Goal: Transaction & Acquisition: Purchase product/service

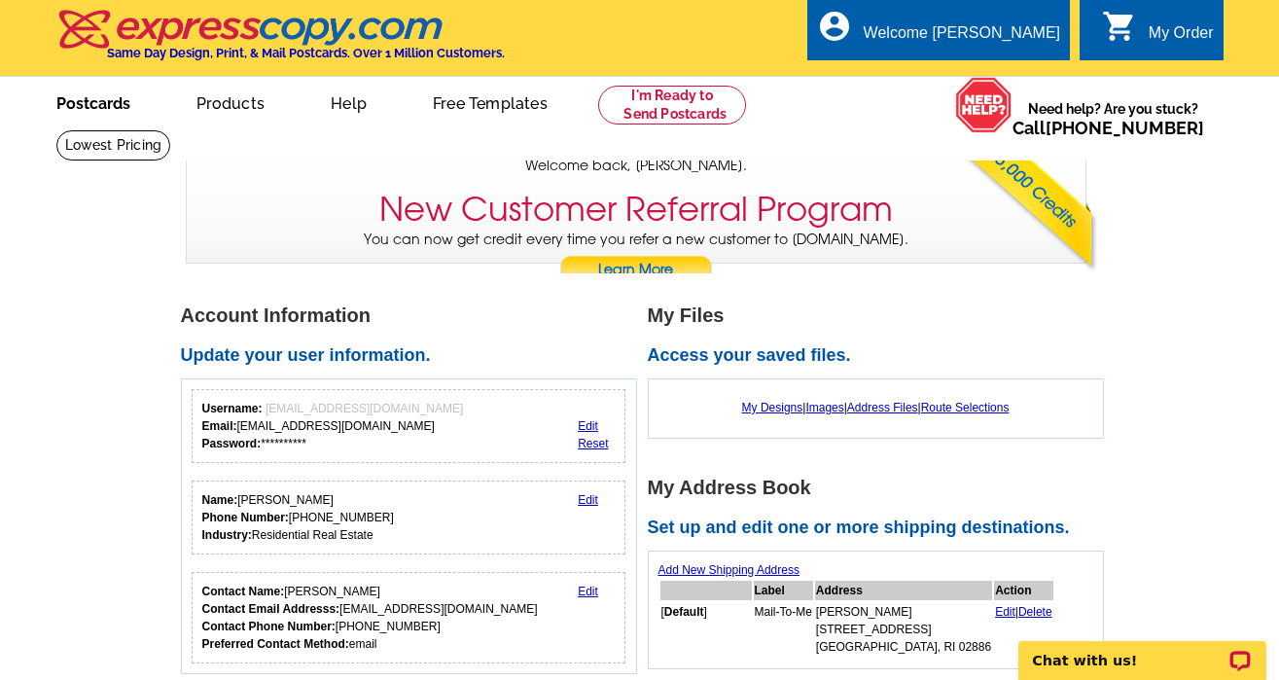
click at [91, 108] on link "Postcards" at bounding box center [93, 102] width 136 height 46
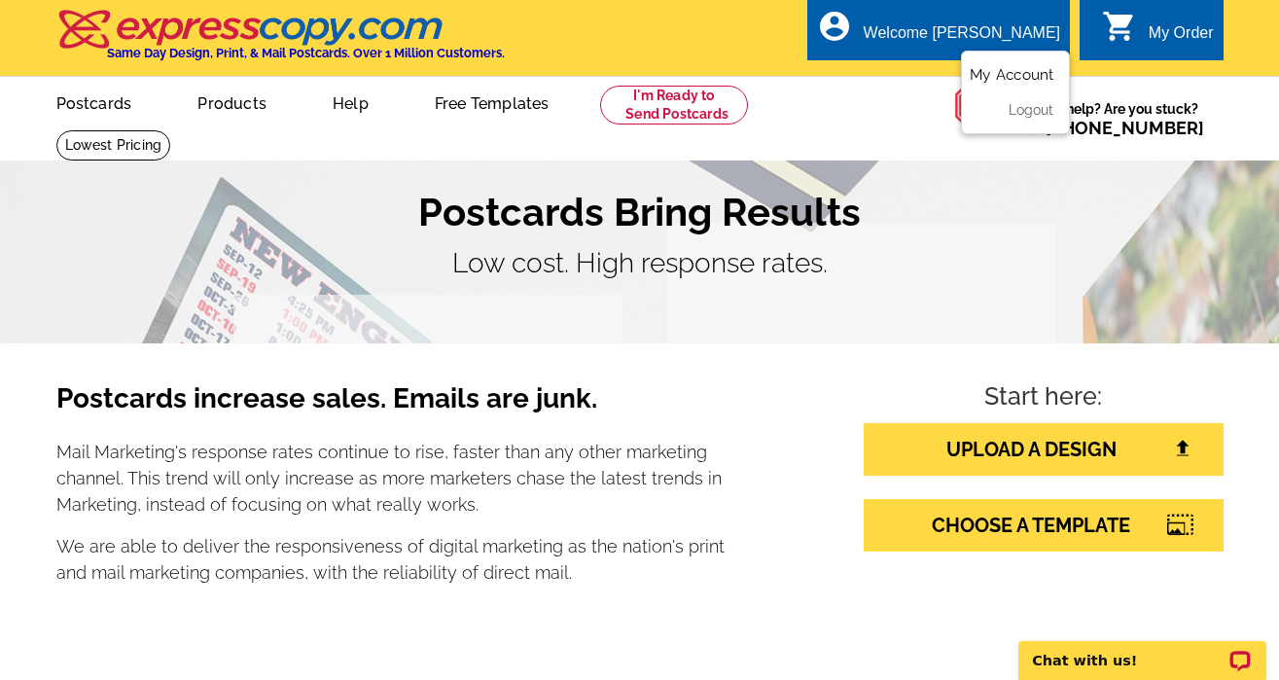
click at [1012, 76] on link "My Account" at bounding box center [1012, 75] width 84 height 18
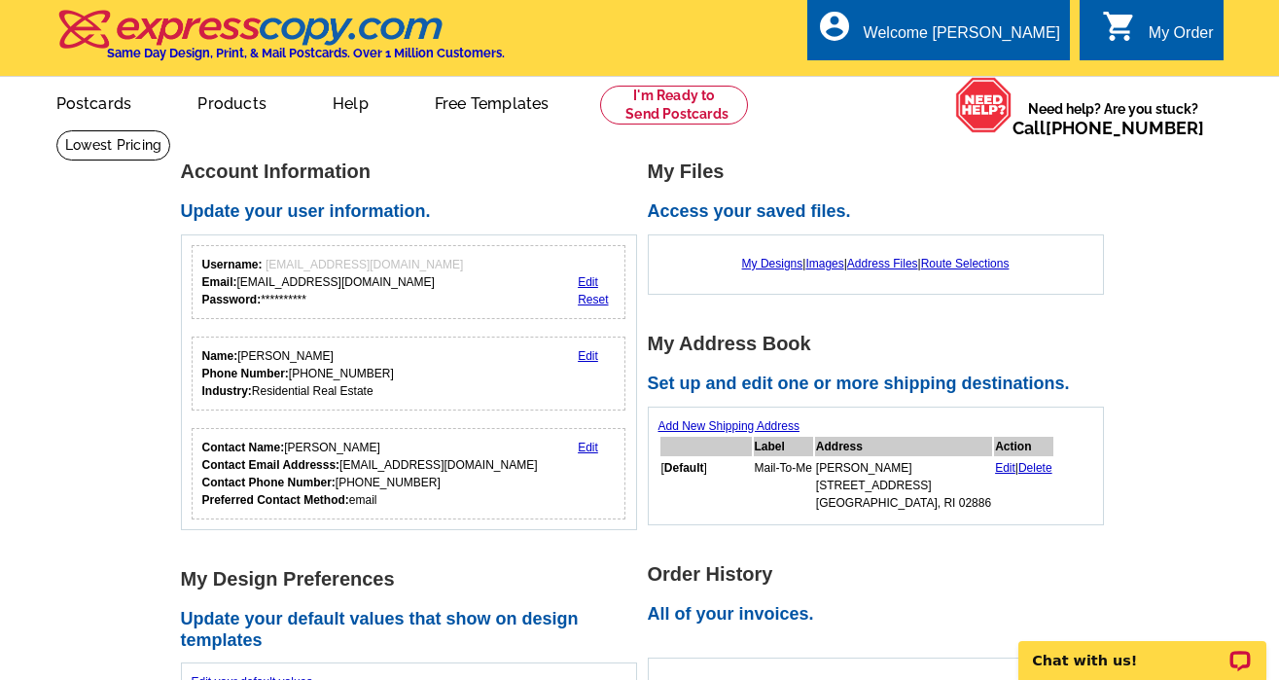
click at [783, 425] on link "Add New Shipping Address" at bounding box center [729, 426] width 141 height 14
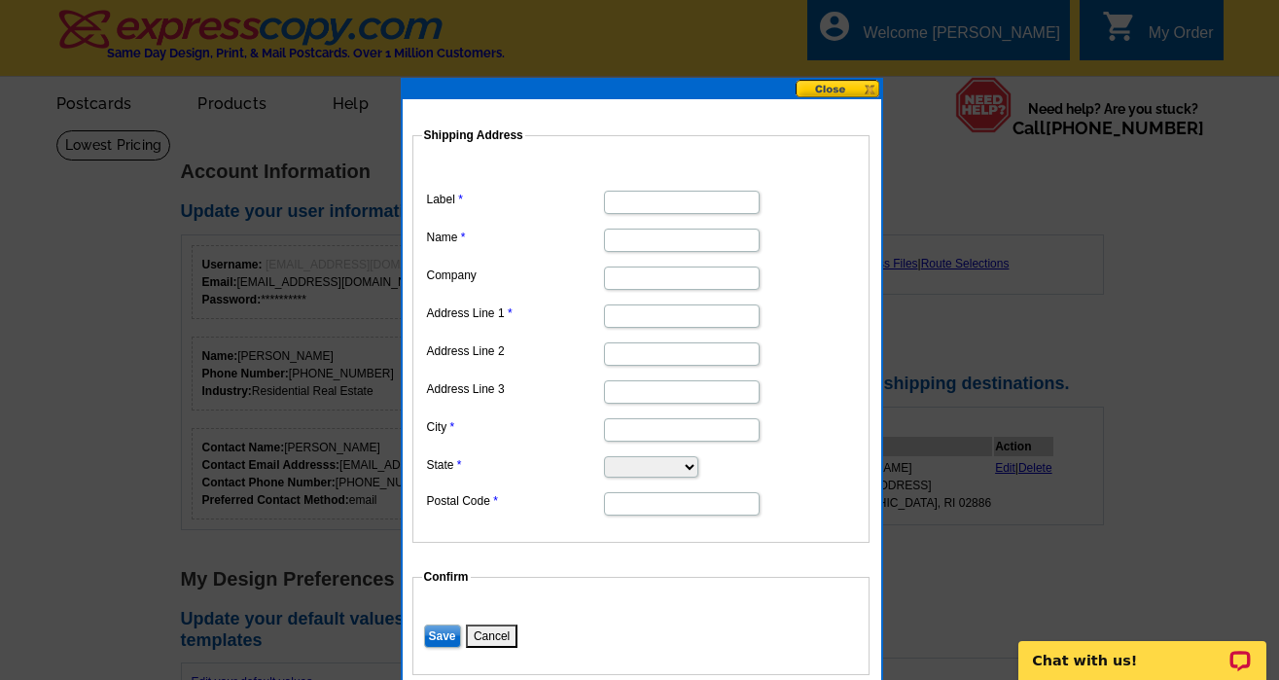
click at [854, 88] on button at bounding box center [839, 89] width 86 height 18
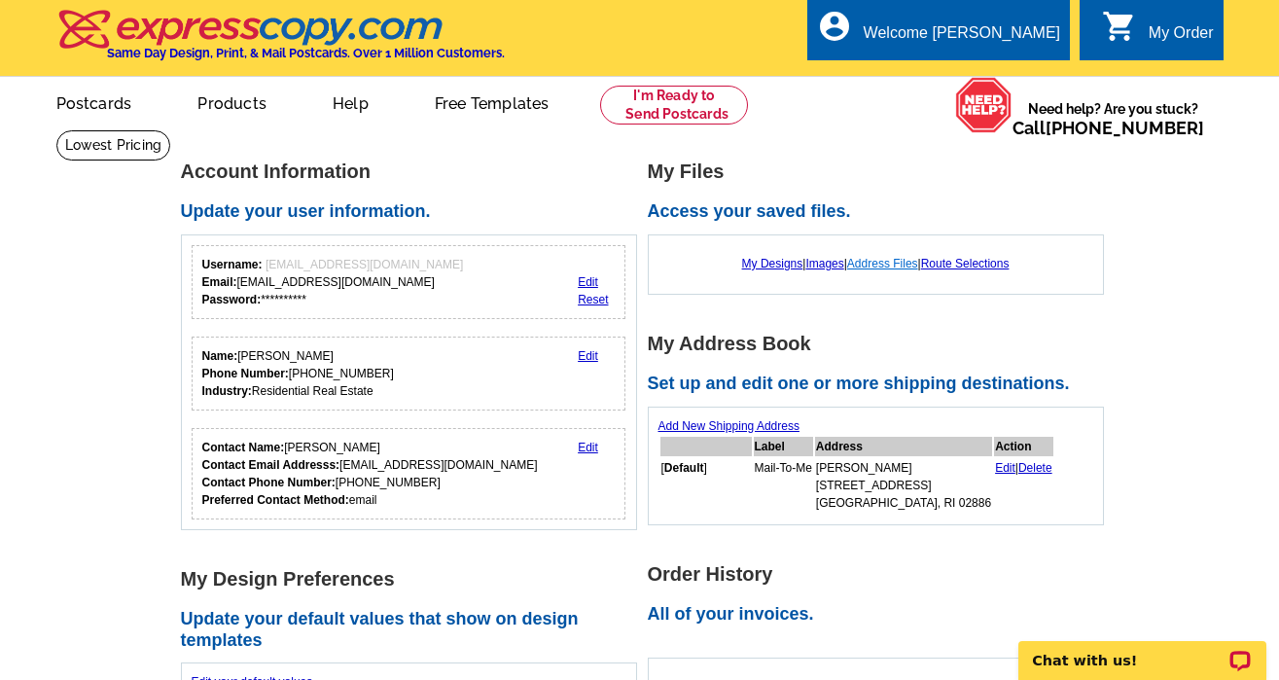
click at [902, 261] on link "Address Files" at bounding box center [882, 264] width 71 height 14
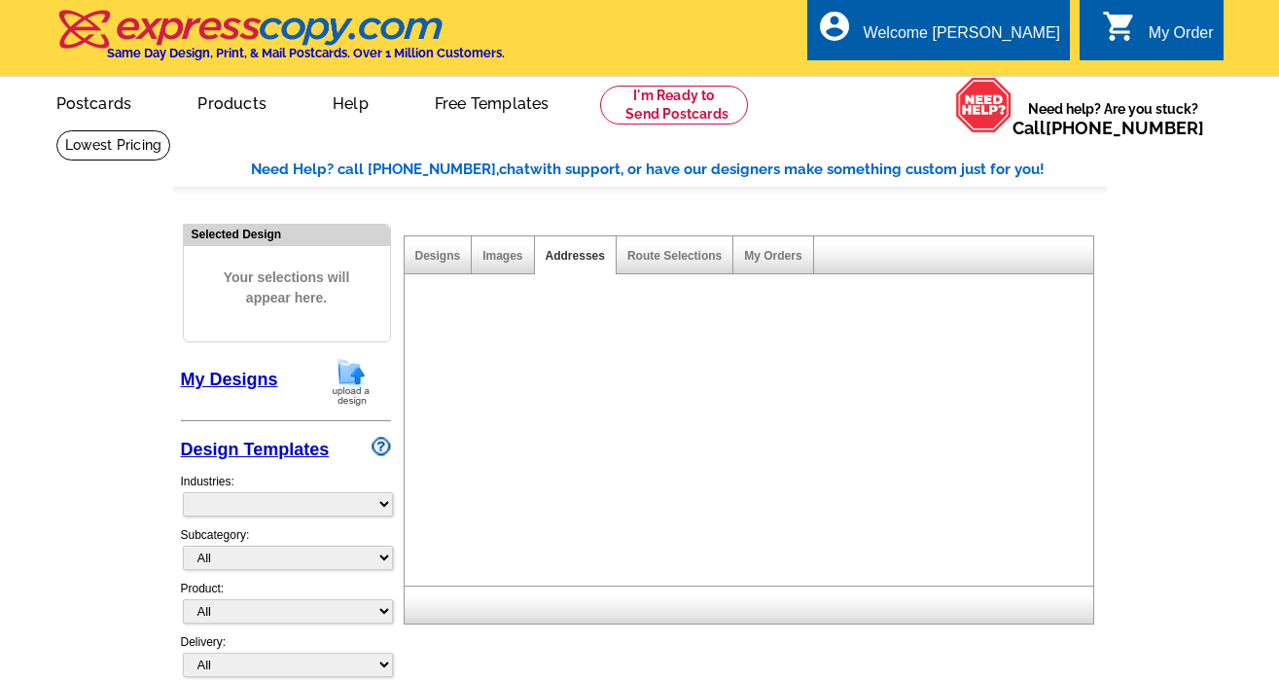
select select "785"
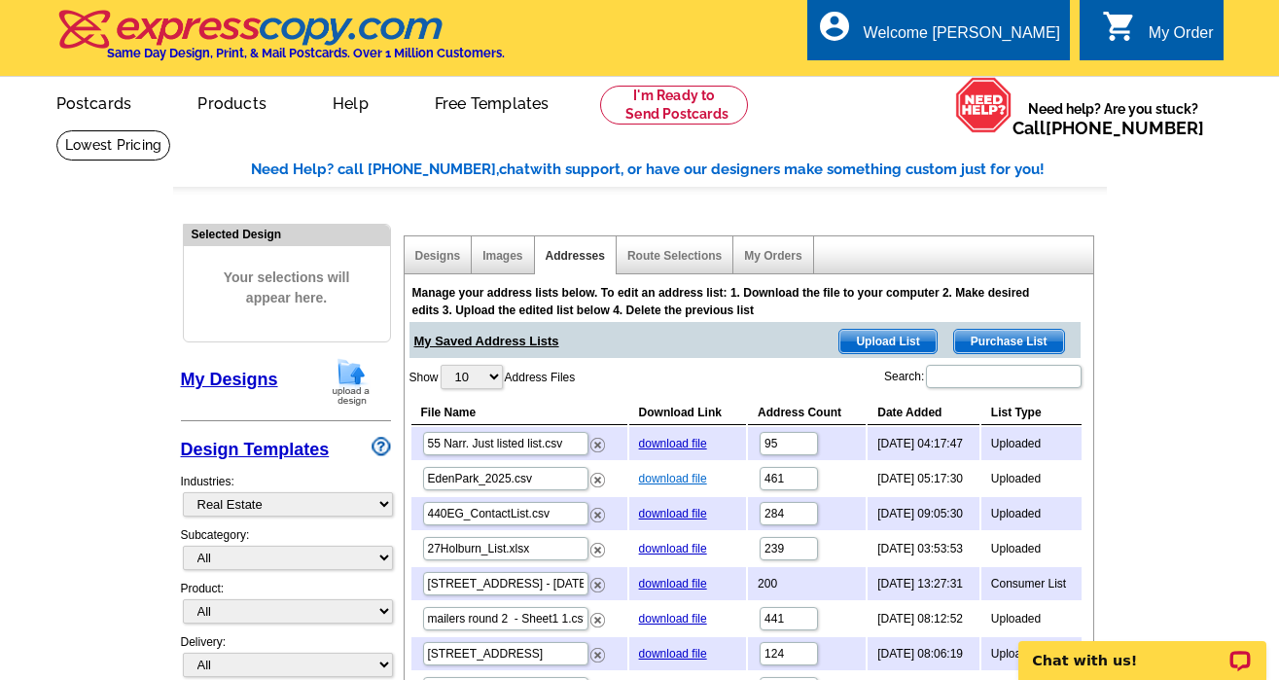
click at [664, 473] on link "download file" at bounding box center [673, 479] width 68 height 14
click at [902, 345] on span "Upload List" at bounding box center [888, 341] width 96 height 23
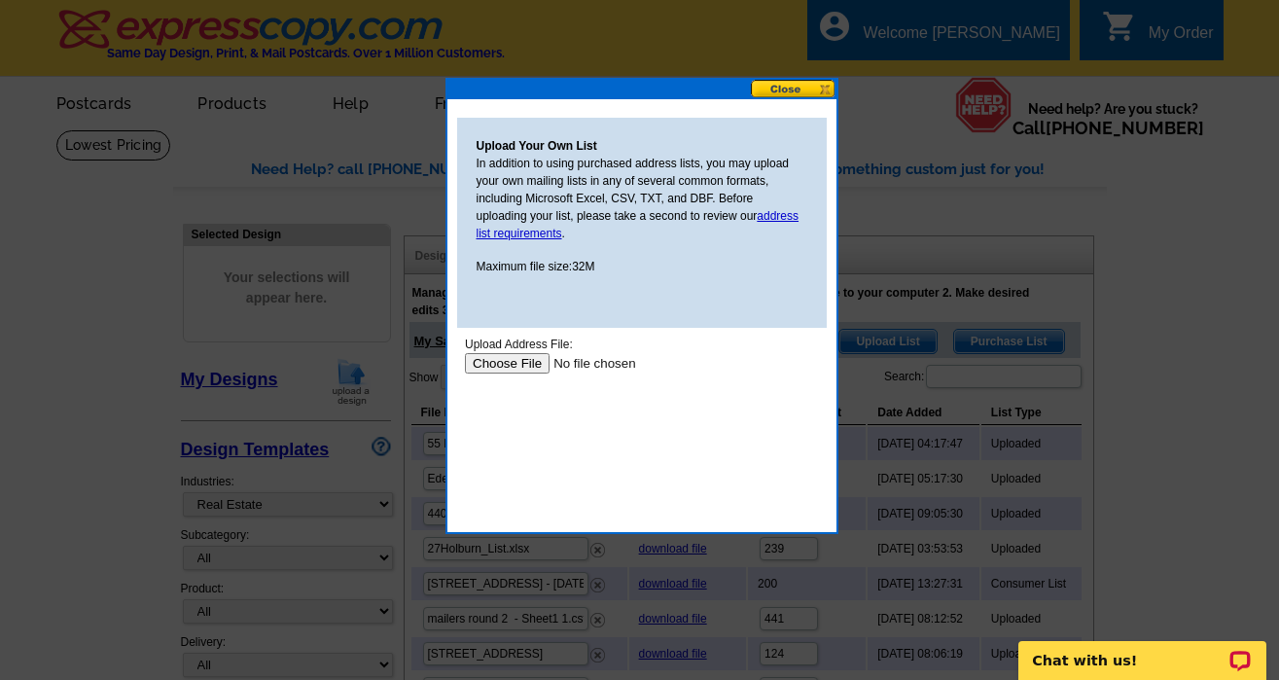
click at [499, 366] on input "file" at bounding box center [587, 363] width 246 height 20
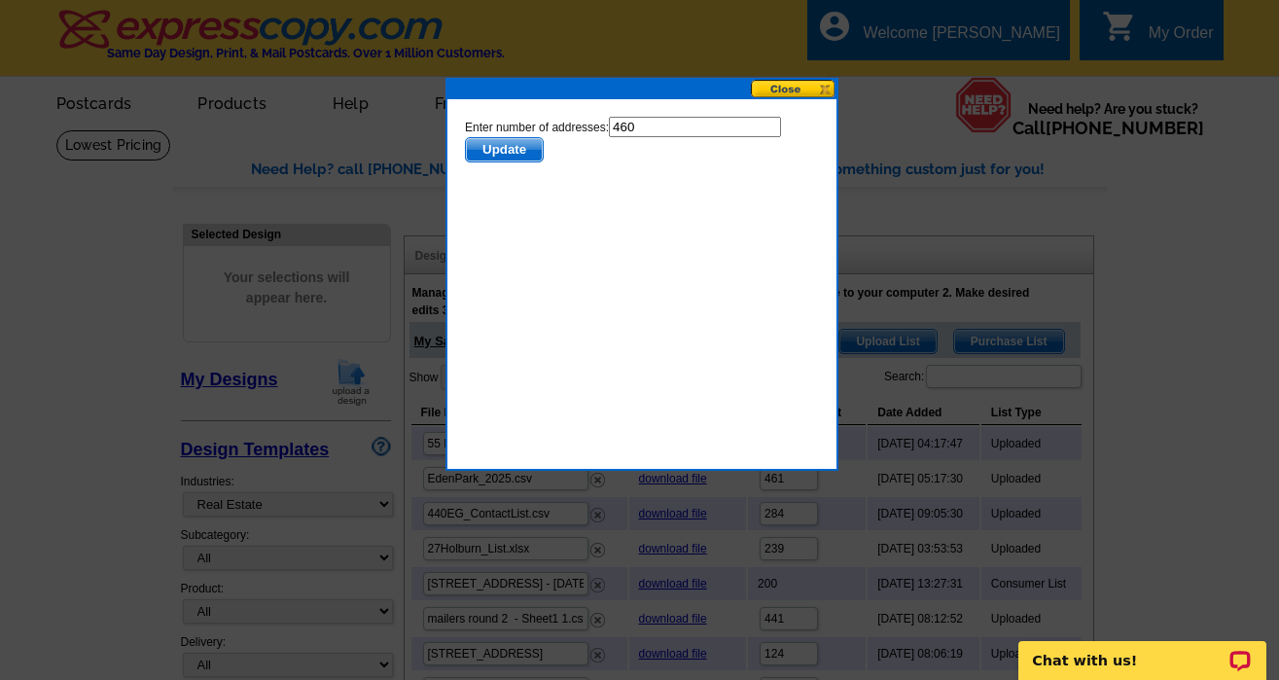
click at [495, 151] on span "Update" at bounding box center [503, 149] width 77 height 23
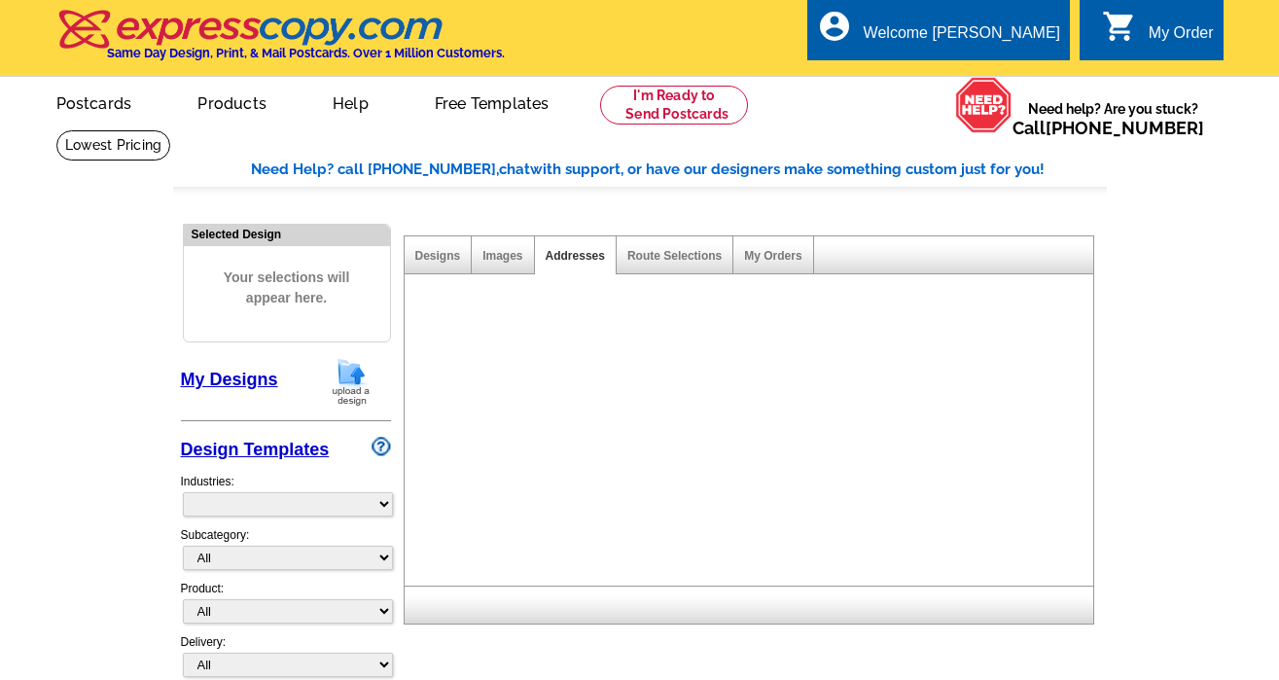
select select "785"
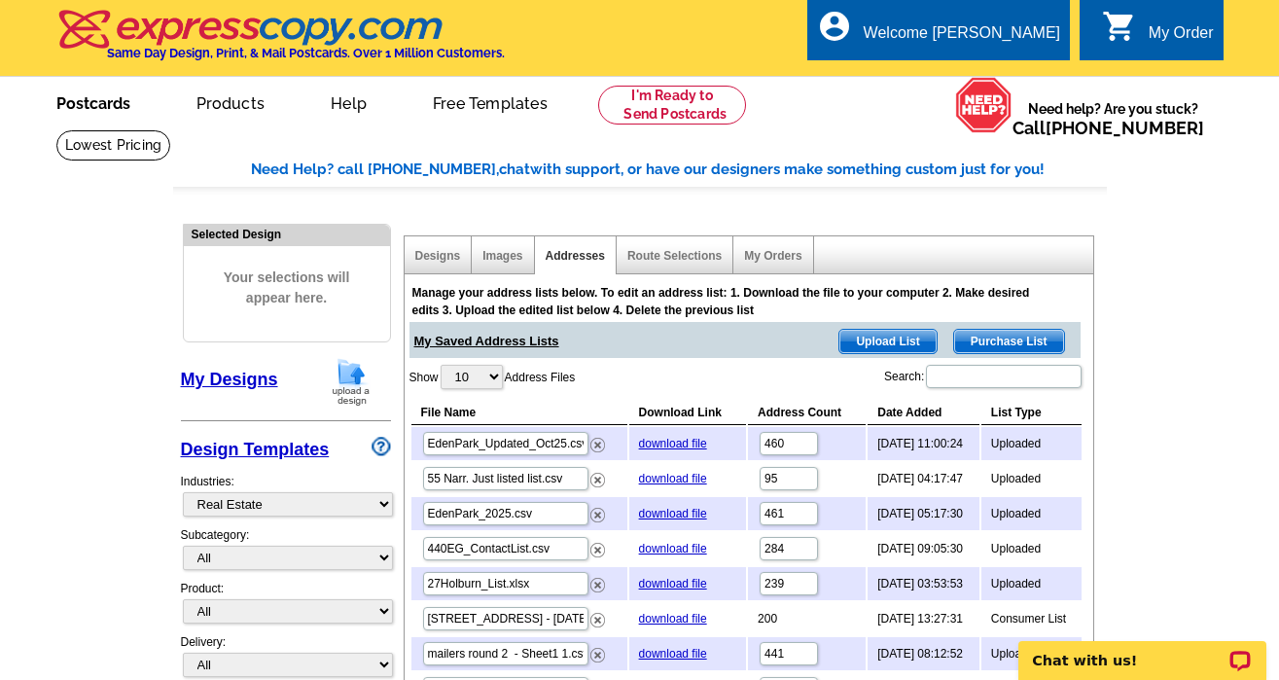
click at [98, 114] on link "Postcards" at bounding box center [93, 102] width 136 height 46
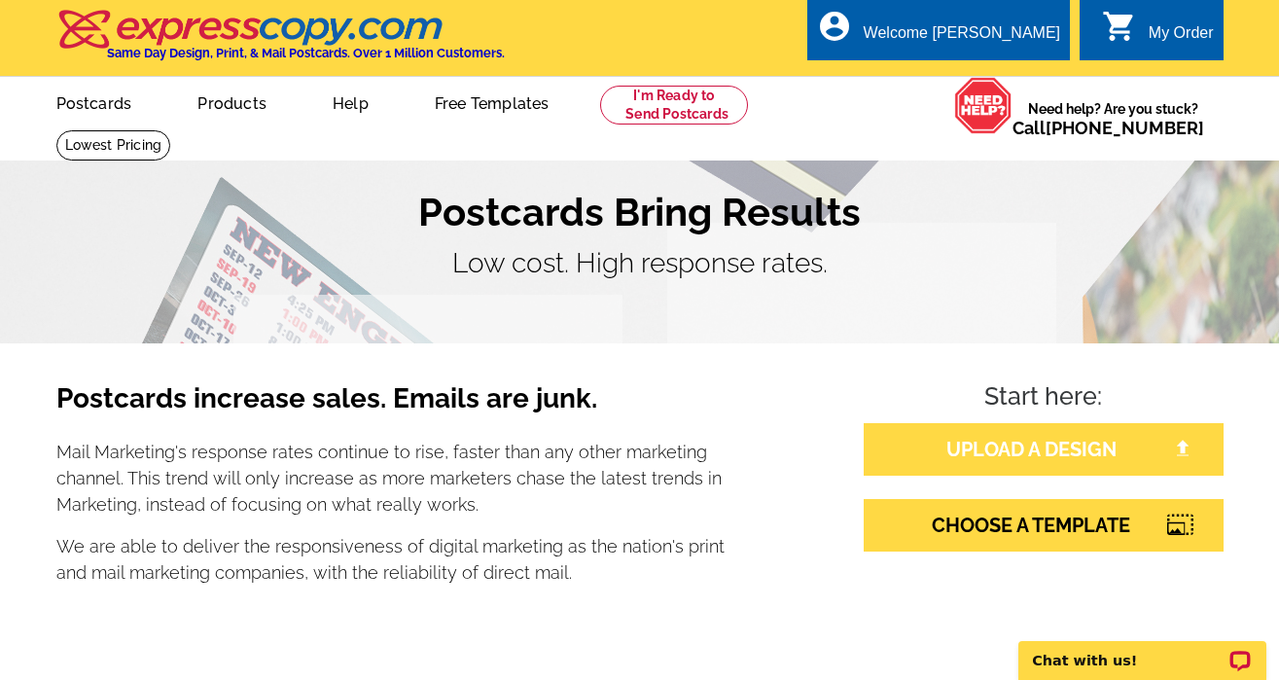
click at [1111, 448] on link "UPLOAD A DESIGN" at bounding box center [1044, 449] width 360 height 53
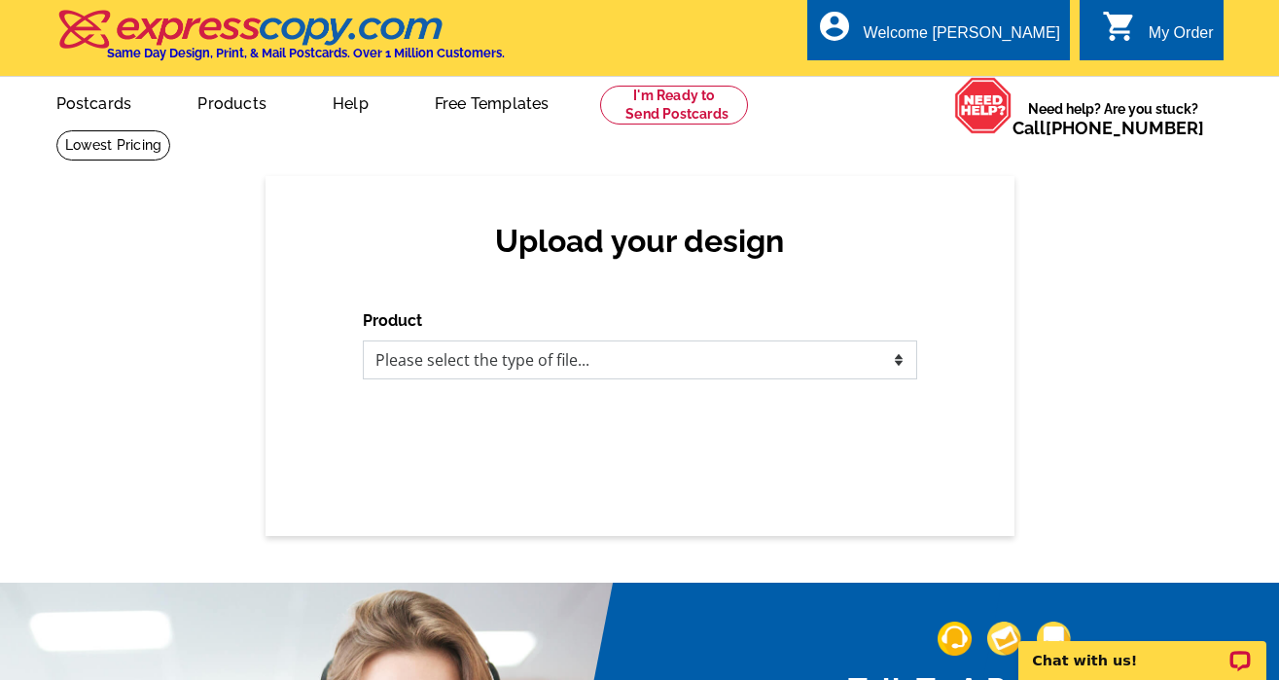
click at [466, 352] on select "Please select the type of file... Postcards Business Cards Letters and flyers G…" at bounding box center [640, 359] width 555 height 39
select select "1"
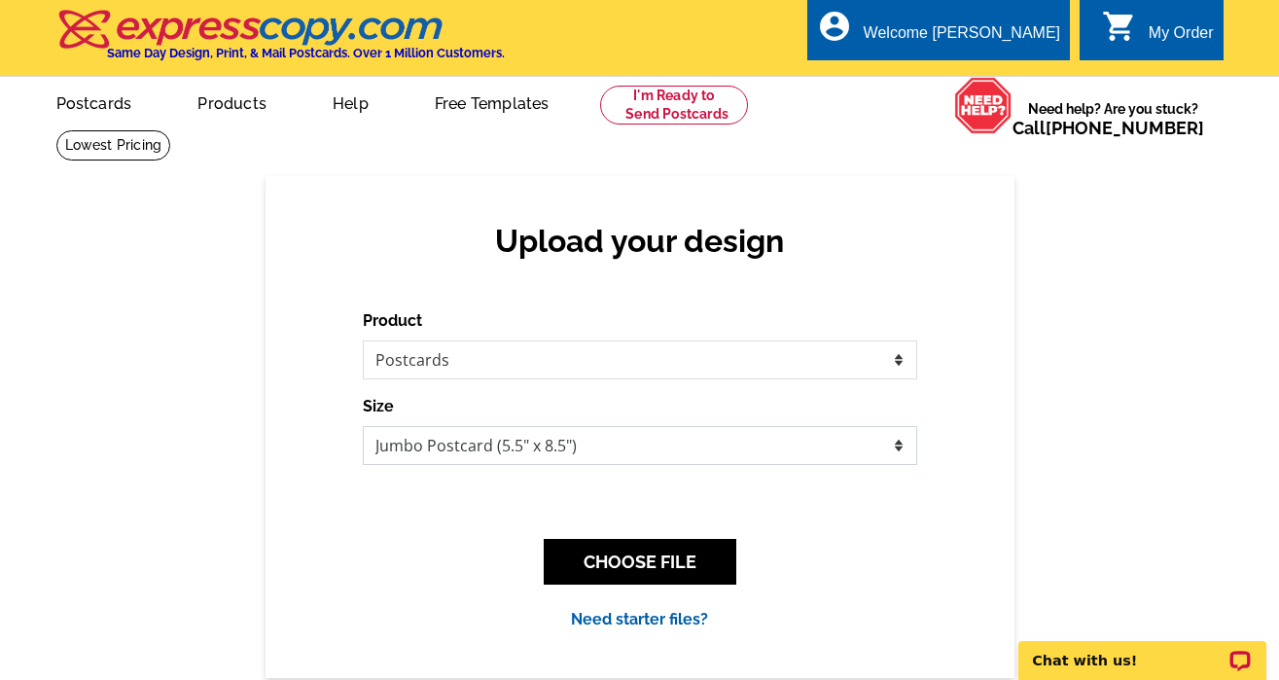
click at [588, 442] on select "Jumbo Postcard (5.5" x 8.5") Regular Postcard (4.25" x 5.6") Panoramic Postcard…" at bounding box center [640, 445] width 555 height 39
select select "1"
click at [650, 560] on button "CHOOSE FILE" at bounding box center [640, 562] width 193 height 46
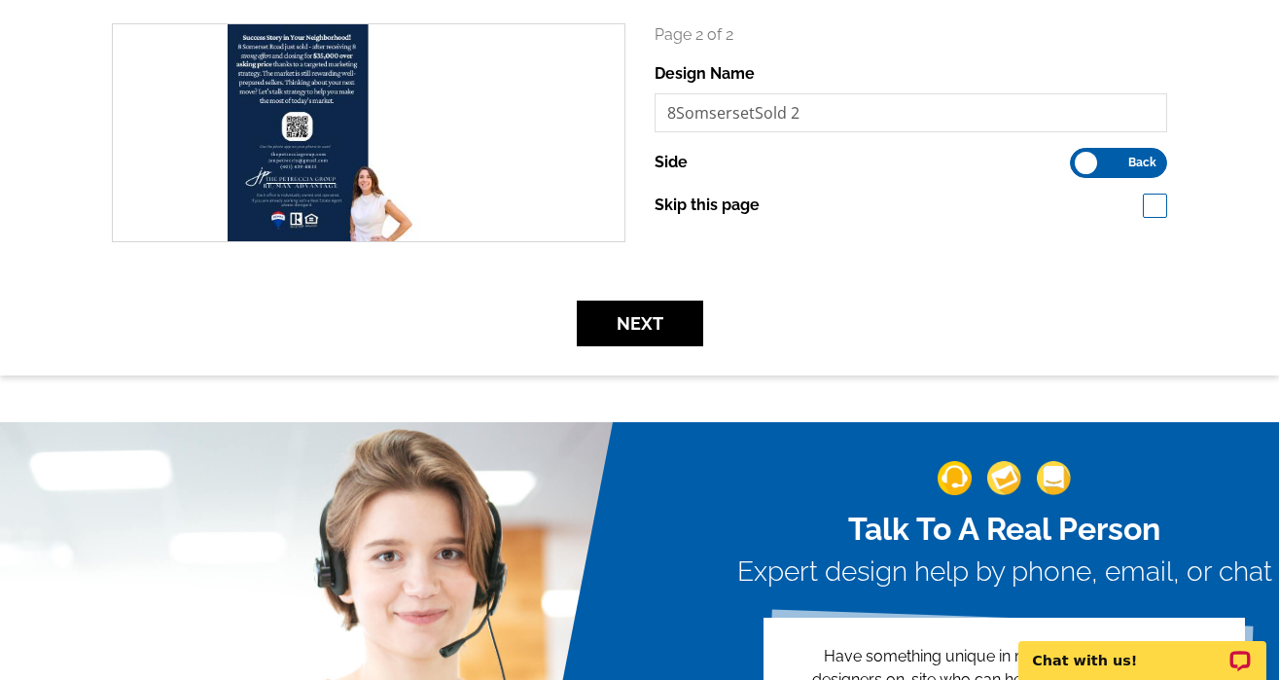
scroll to position [331, 0]
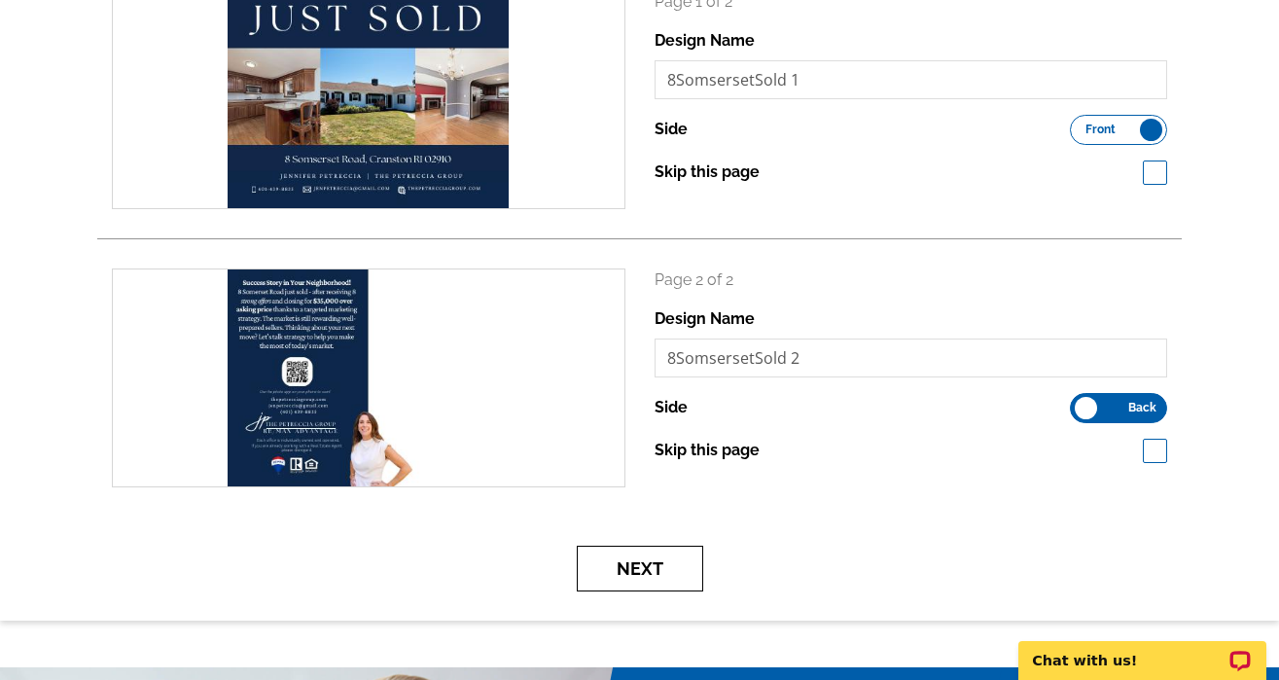
click at [649, 567] on button "Next" at bounding box center [640, 569] width 126 height 46
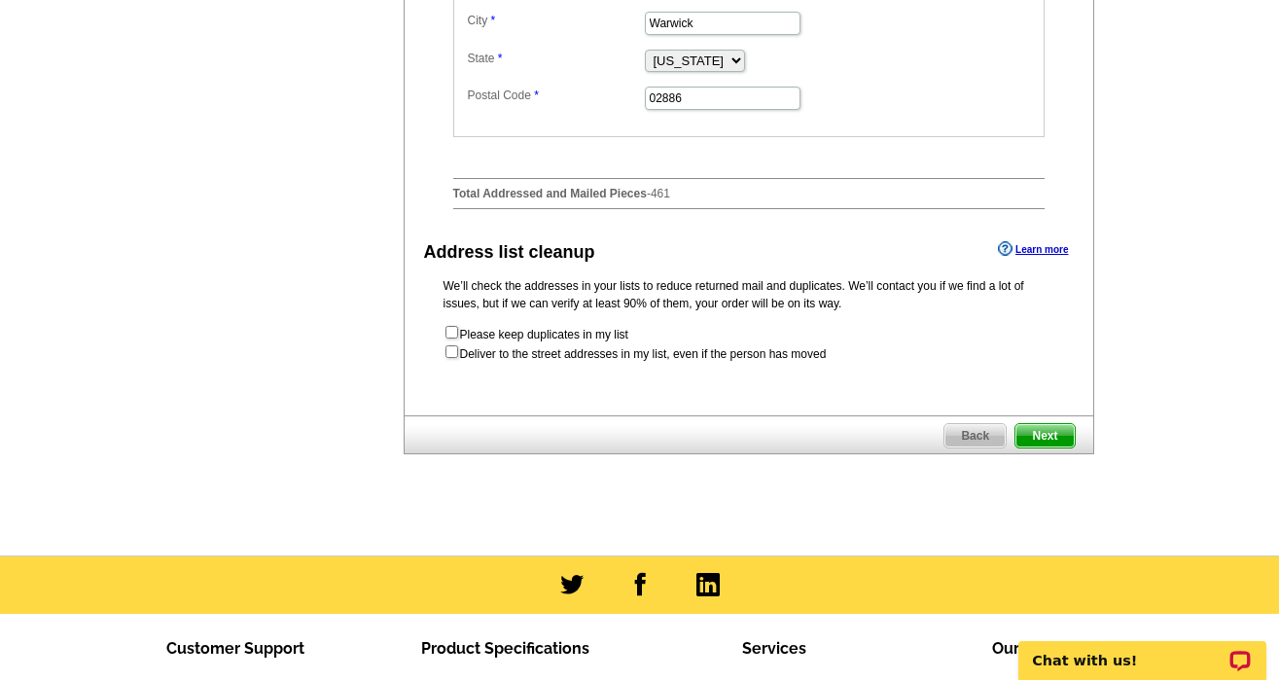
scroll to position [969, 0]
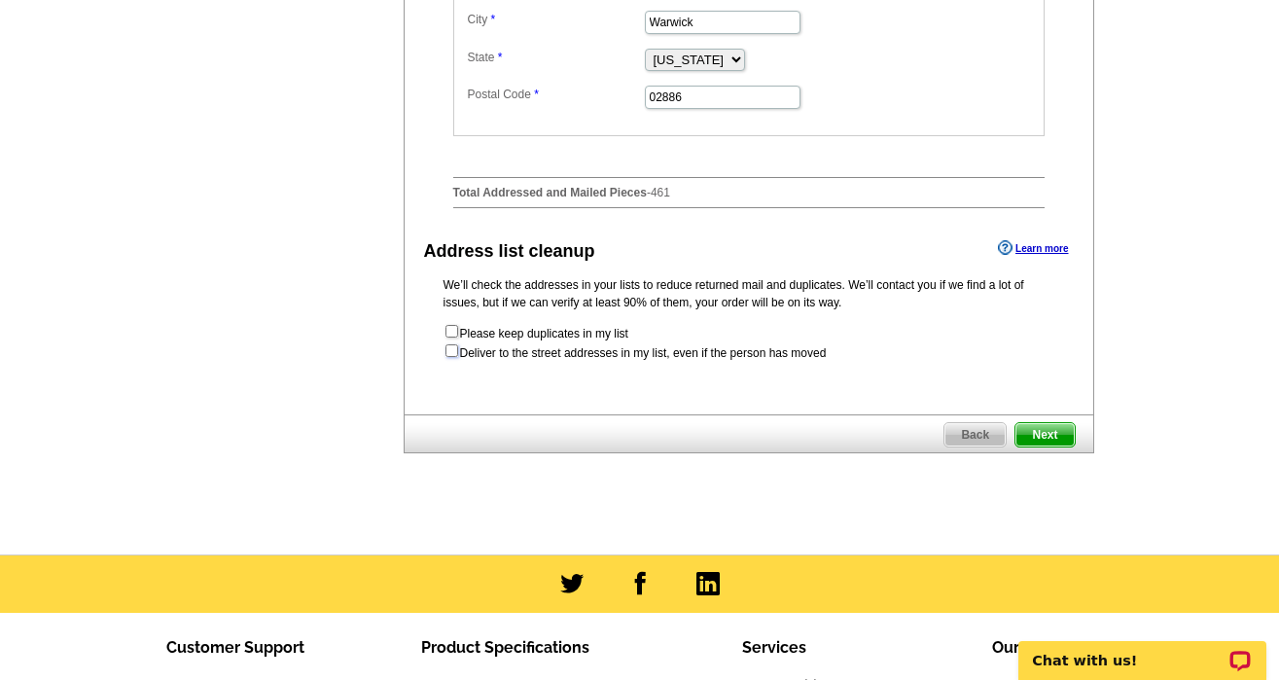
click at [449, 357] on input "checkbox" at bounding box center [452, 350] width 13 height 13
checkbox input "true"
radio input "true"
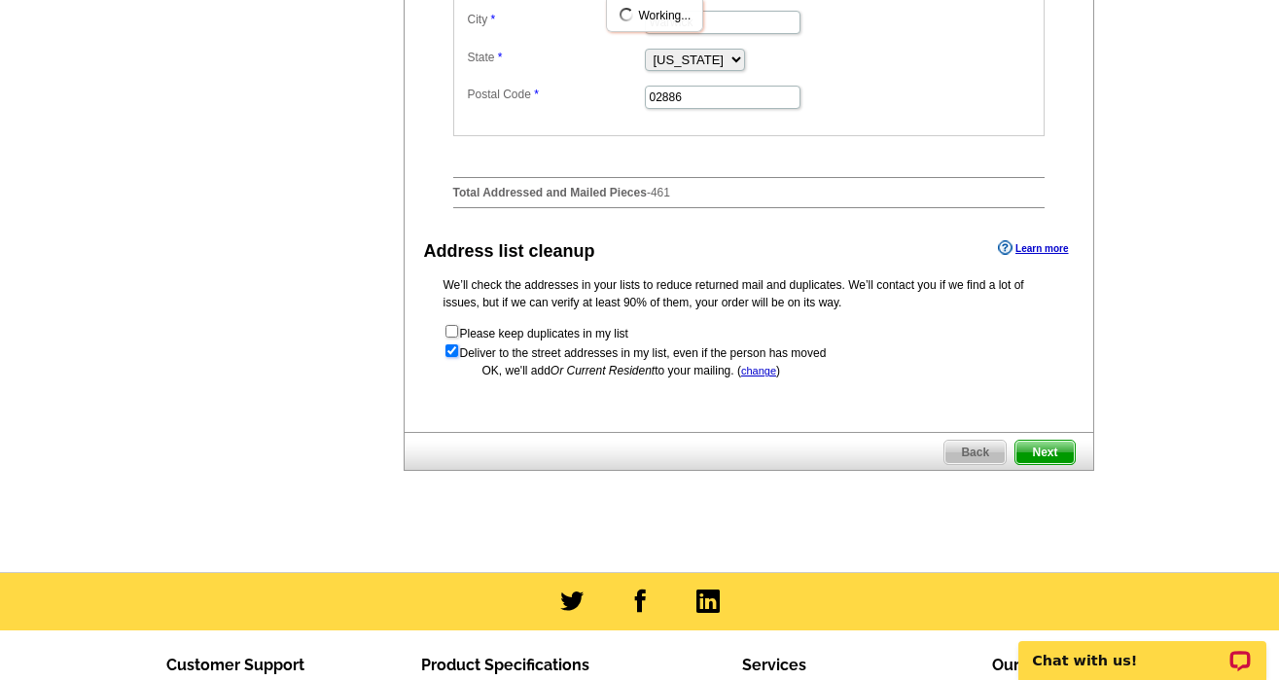
scroll to position [0, 0]
click at [1052, 464] on span "Next" at bounding box center [1045, 452] width 58 height 23
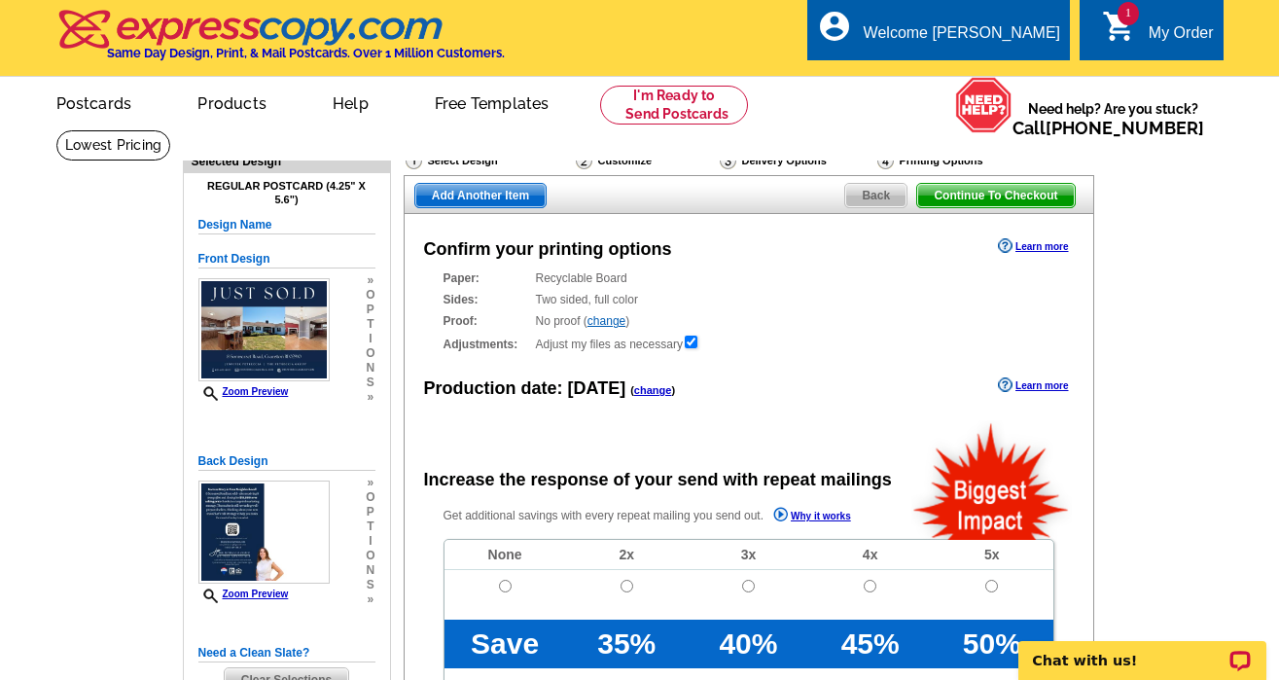
radio input "false"
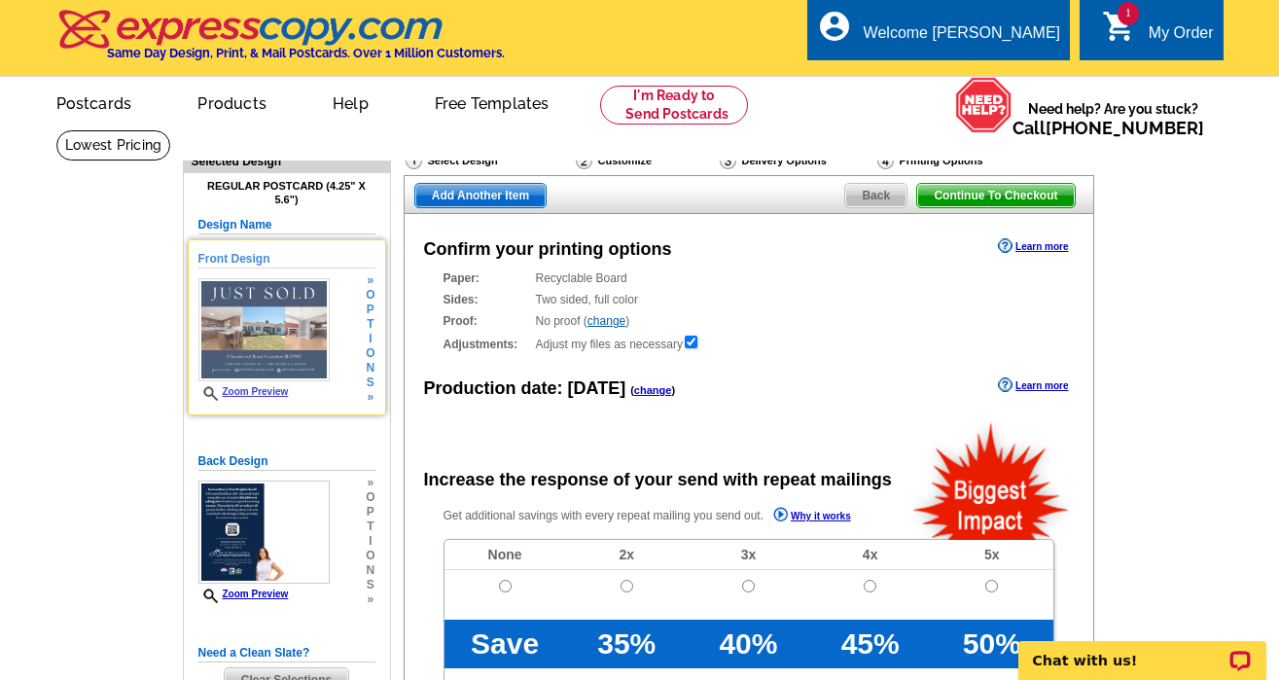
click at [277, 392] on link "Zoom Preview" at bounding box center [243, 391] width 90 height 11
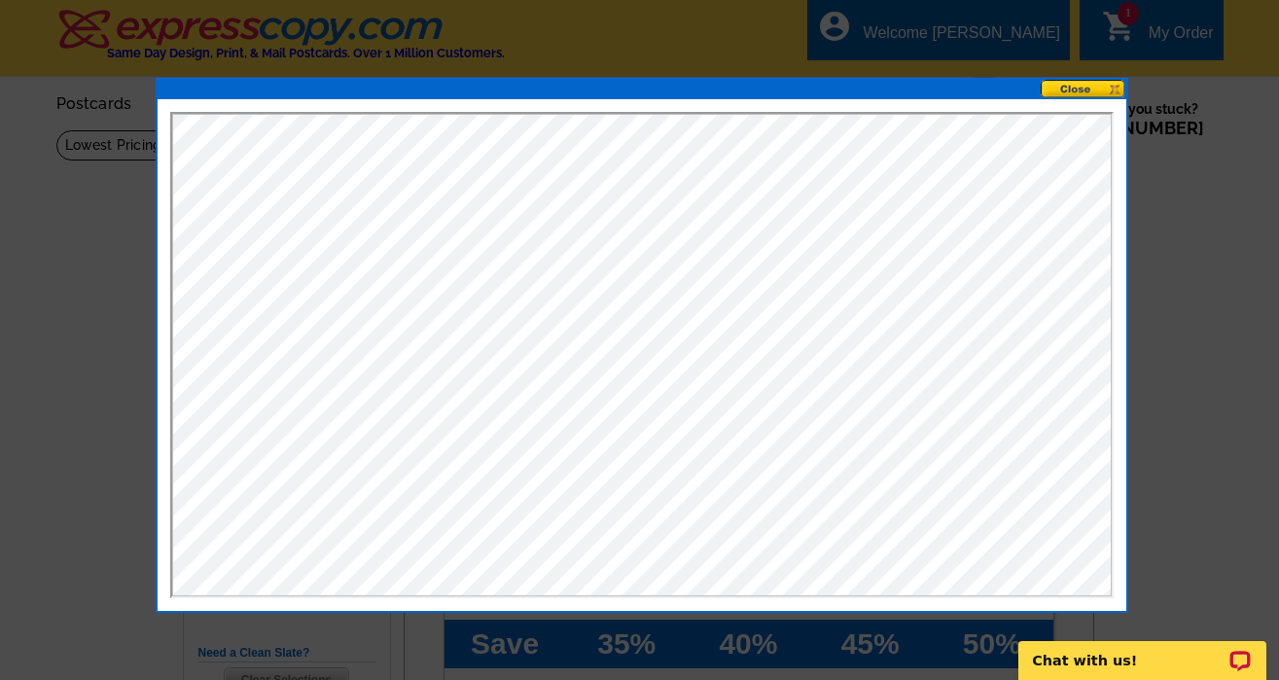
click at [1059, 86] on button at bounding box center [1084, 89] width 86 height 18
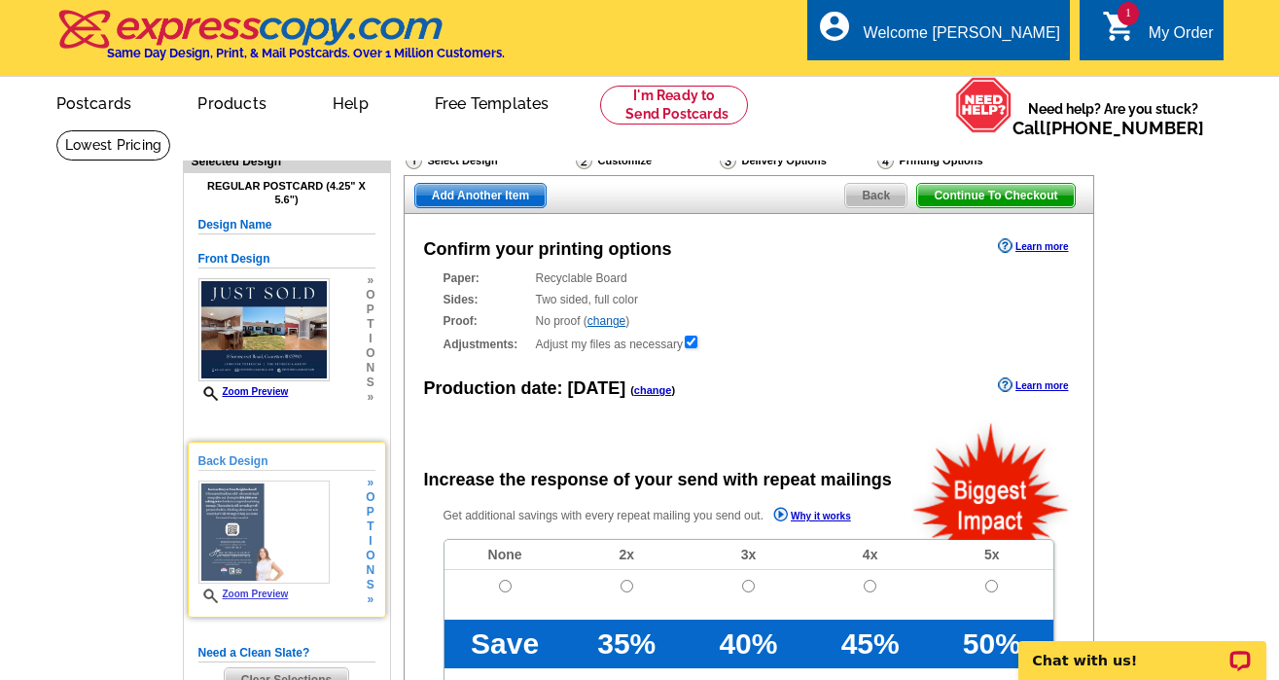
click at [254, 591] on link "Zoom Preview" at bounding box center [243, 594] width 90 height 11
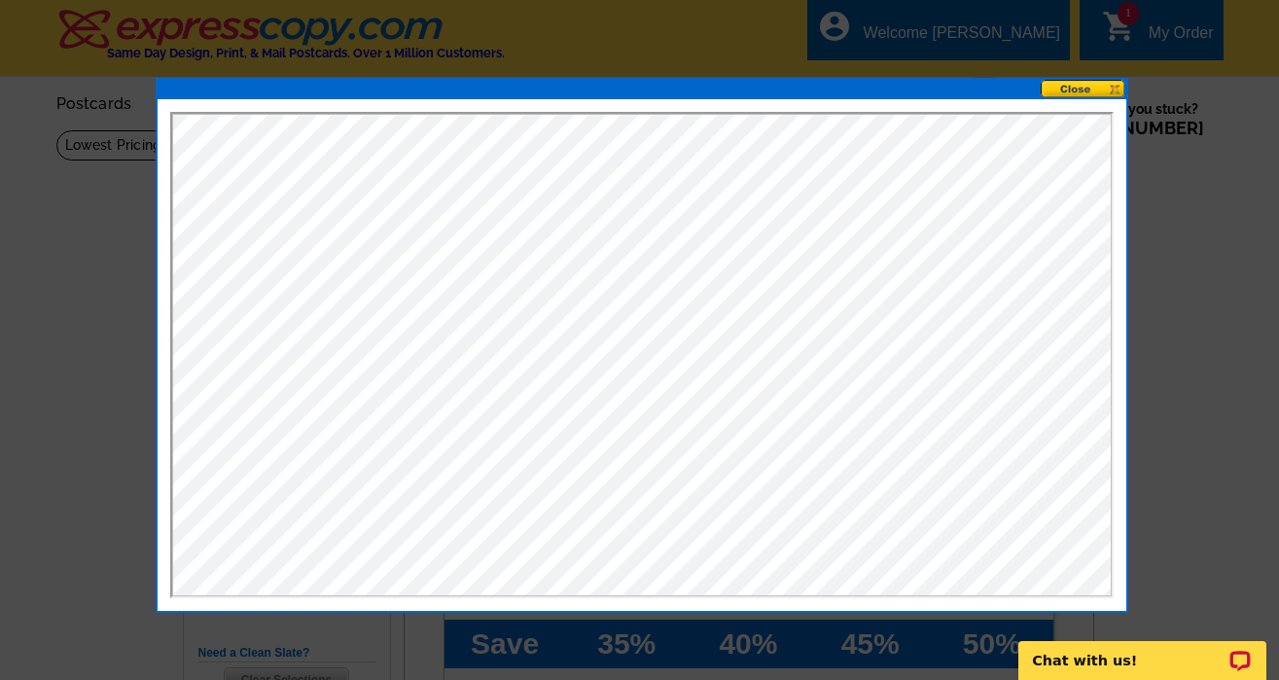
click at [1095, 89] on button at bounding box center [1084, 89] width 86 height 18
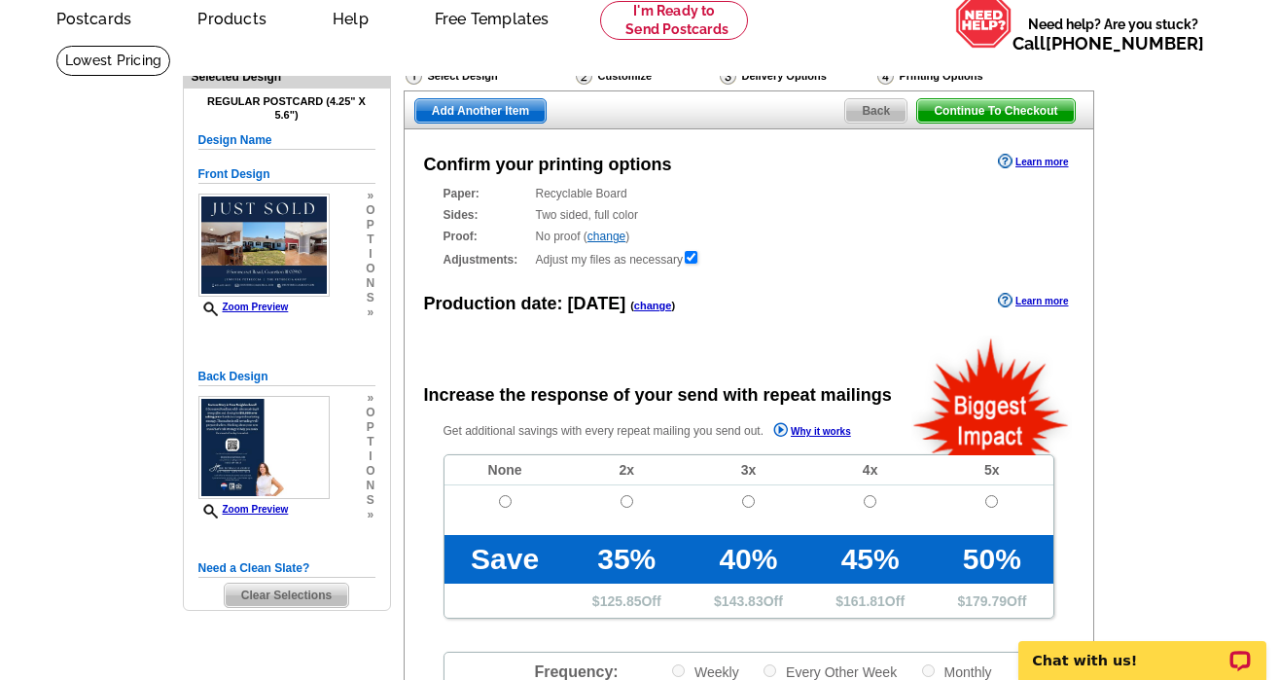
scroll to position [89, 0]
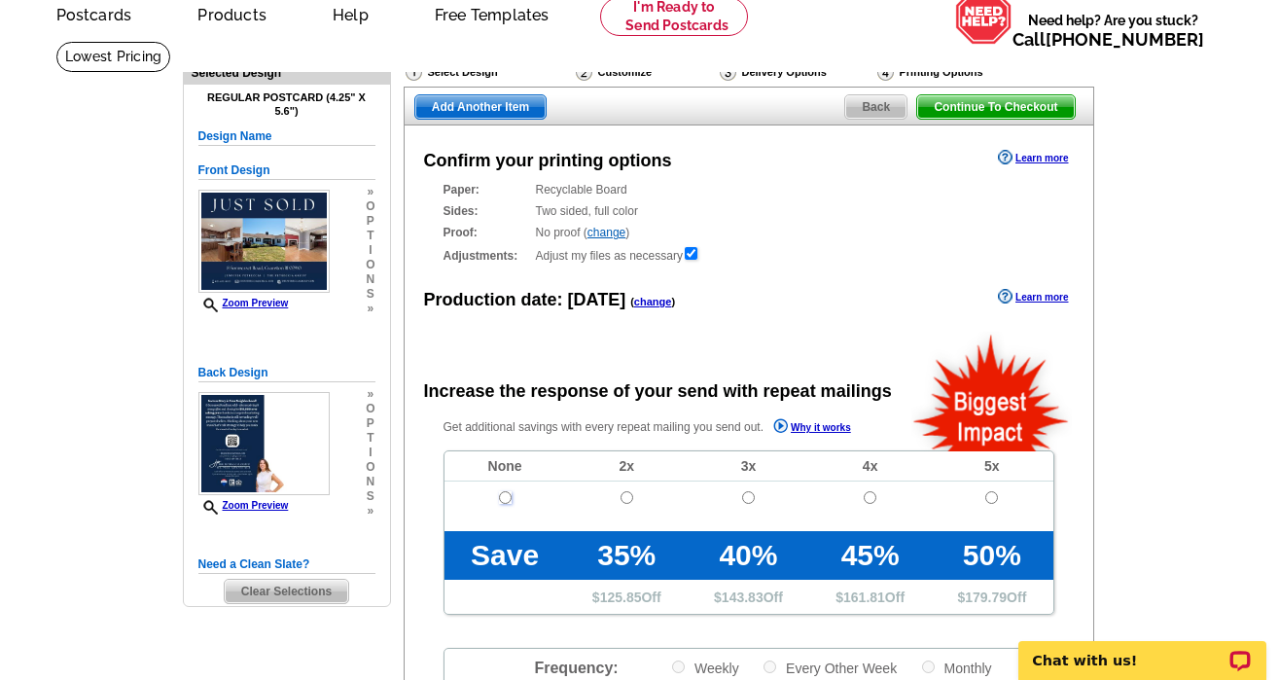
click at [504, 496] on input "radio" at bounding box center [505, 497] width 13 height 13
radio input "true"
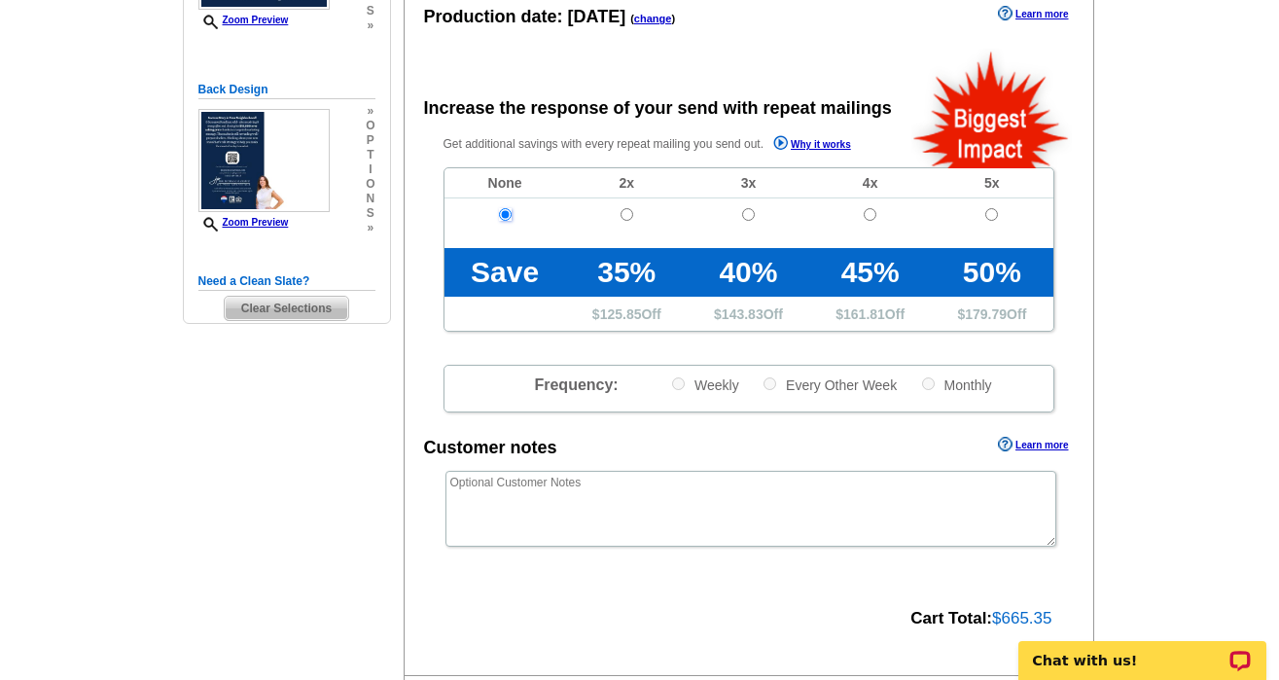
scroll to position [518, 0]
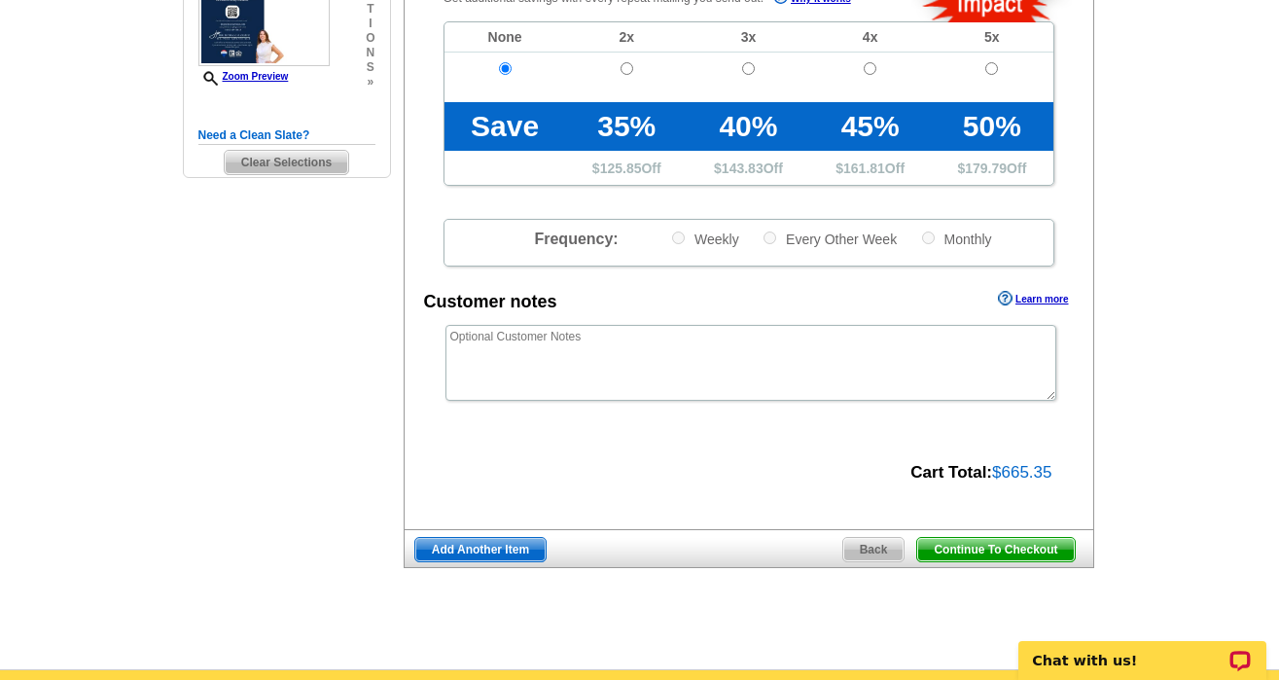
click at [1018, 550] on span "Continue To Checkout" at bounding box center [995, 549] width 157 height 23
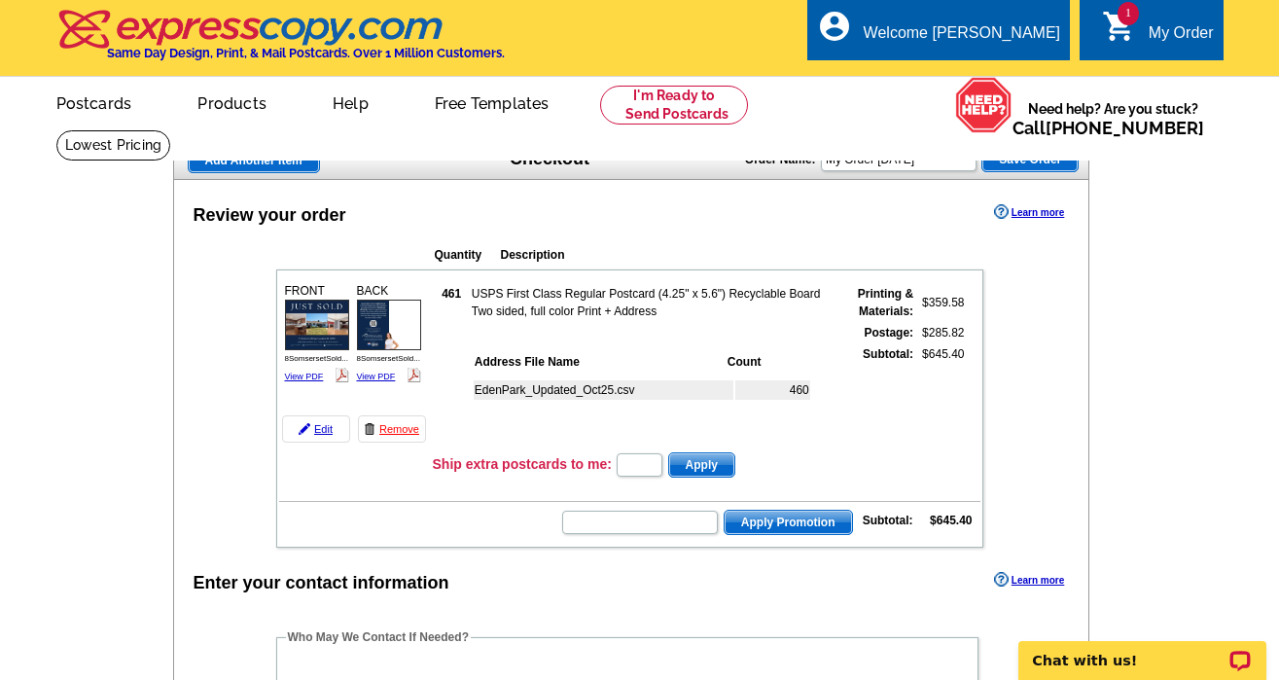
click at [686, 523] on input "text" at bounding box center [640, 522] width 156 height 23
type input "SAVE40"
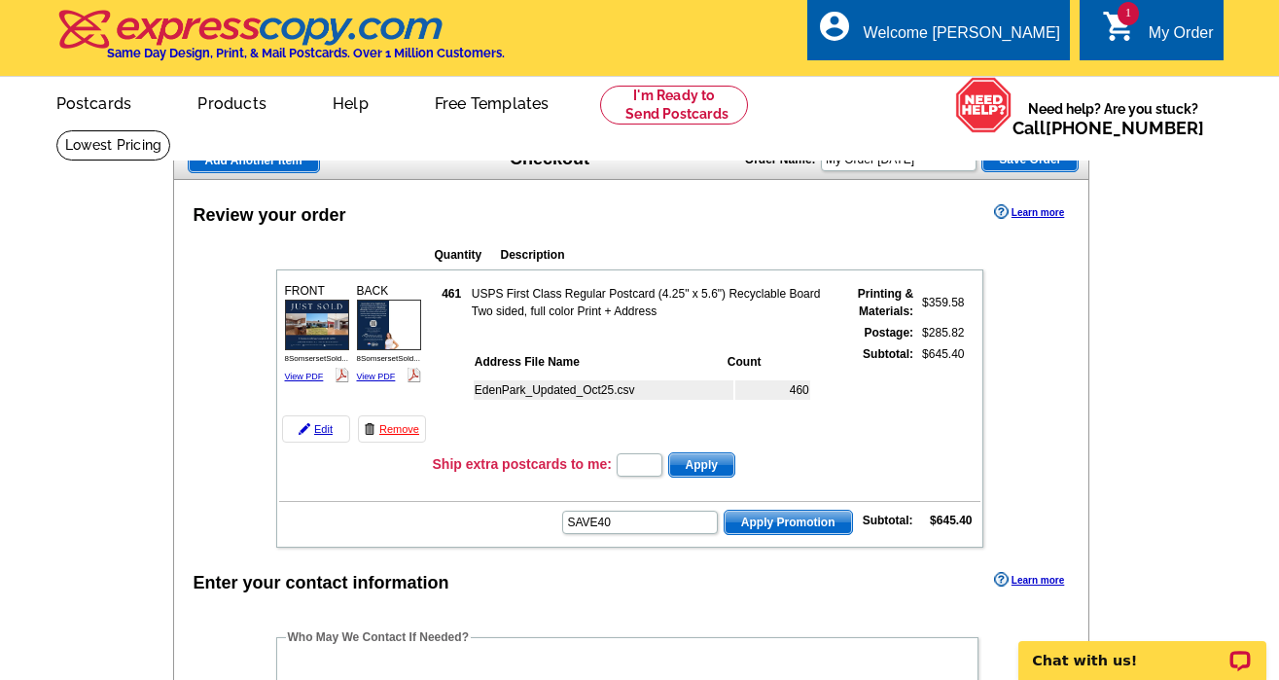
click at [790, 528] on span "Apply Promotion" at bounding box center [788, 522] width 127 height 23
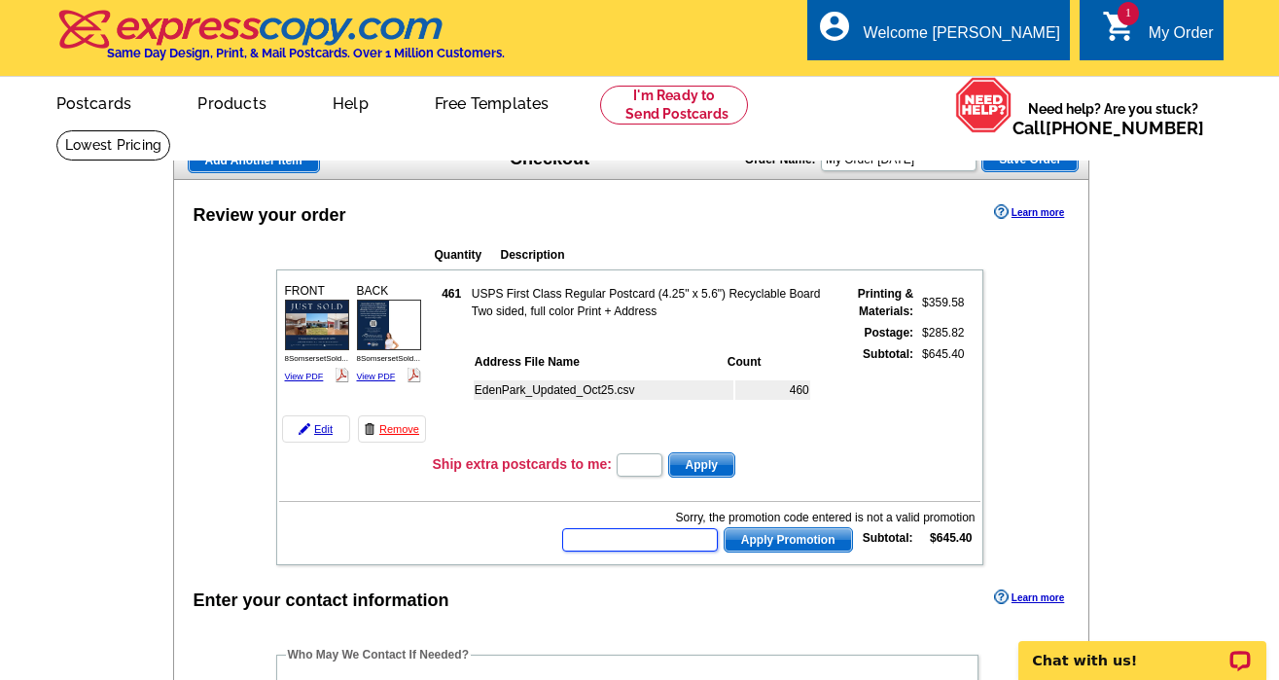
click at [681, 541] on input "text" at bounding box center [640, 539] width 156 height 23
type input "SAVE10"
click at [753, 533] on span "Apply Promotion" at bounding box center [788, 539] width 127 height 23
click at [654, 534] on input "text" at bounding box center [640, 539] width 156 height 23
type input "PMUSA50"
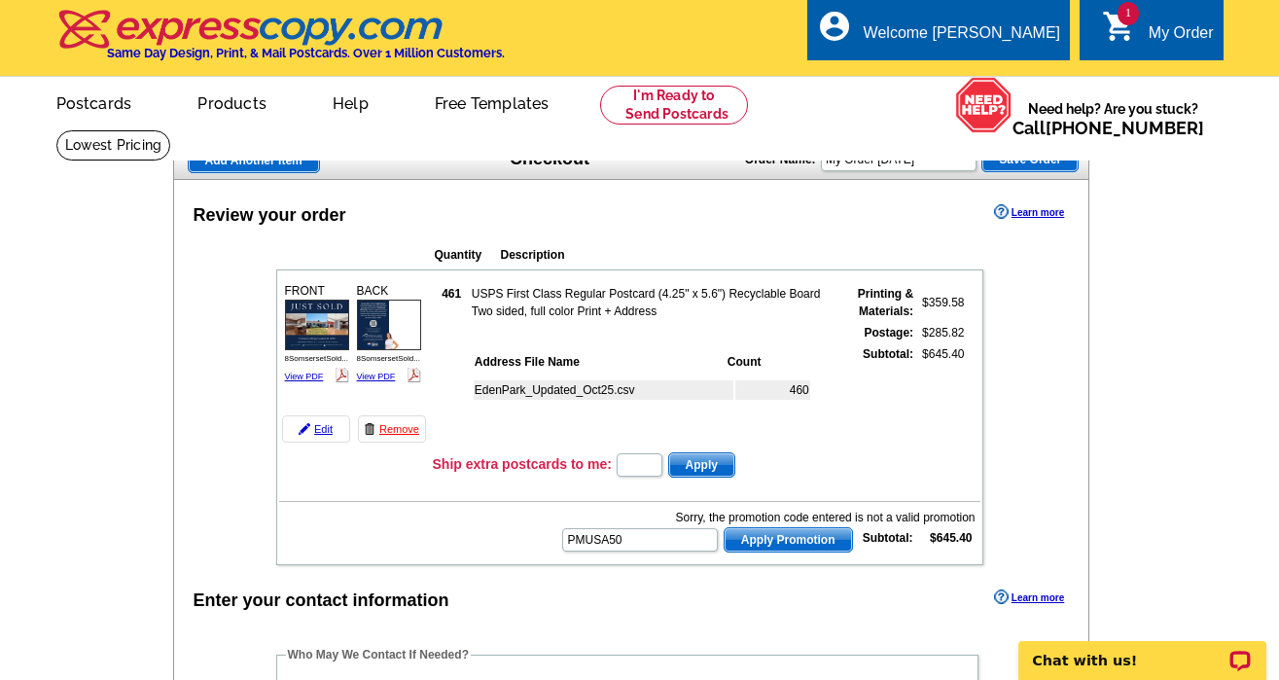
click at [778, 540] on span "Apply Promotion" at bounding box center [788, 539] width 127 height 23
click at [629, 540] on input "text" at bounding box center [640, 539] width 156 height 23
paste input "PMUSA50"
type input "PMUSA50"
click at [800, 530] on span "Apply Promotion" at bounding box center [788, 539] width 127 height 23
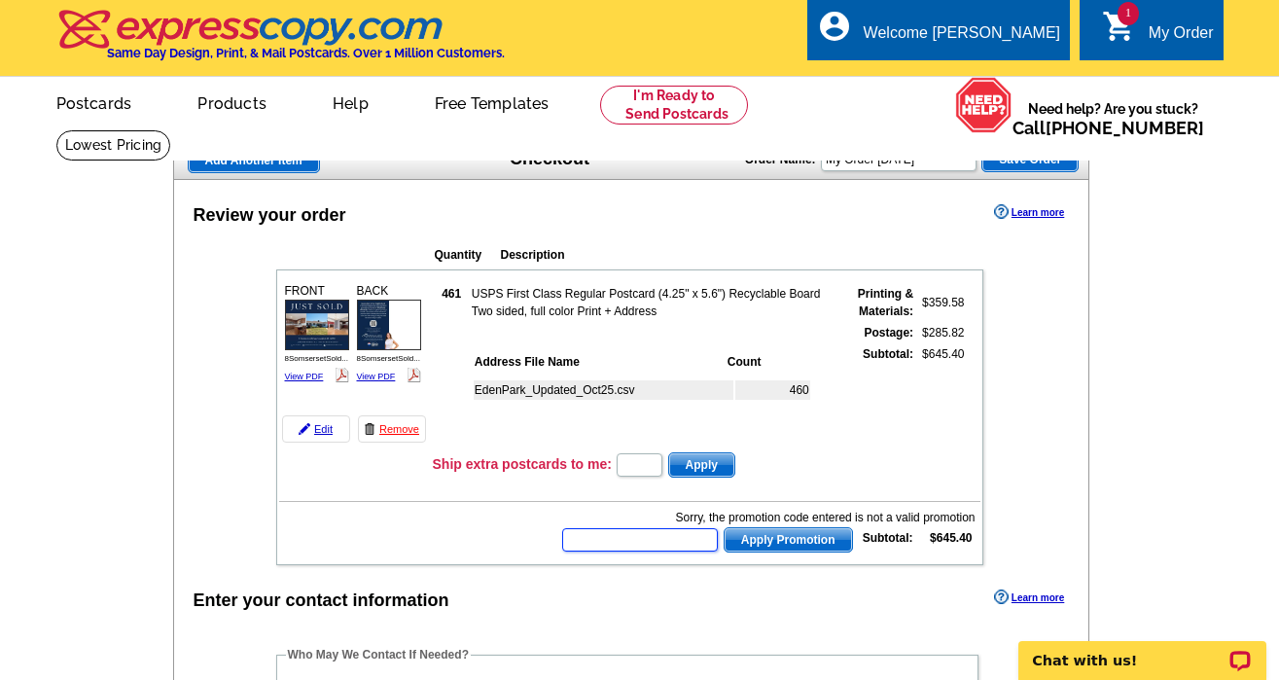
click at [643, 542] on input "text" at bounding box center [640, 539] width 156 height 23
type input "HURRY40"
click at [754, 544] on span "Apply Promotion" at bounding box center [788, 539] width 127 height 23
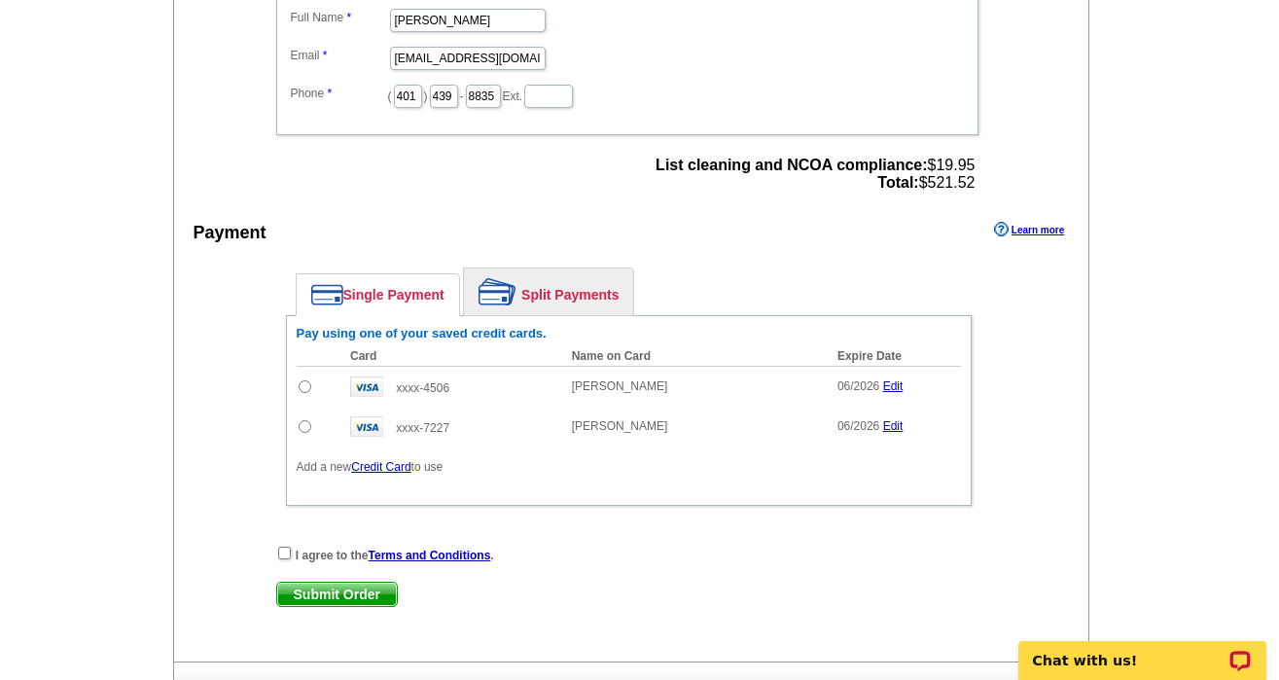
scroll to position [763, 0]
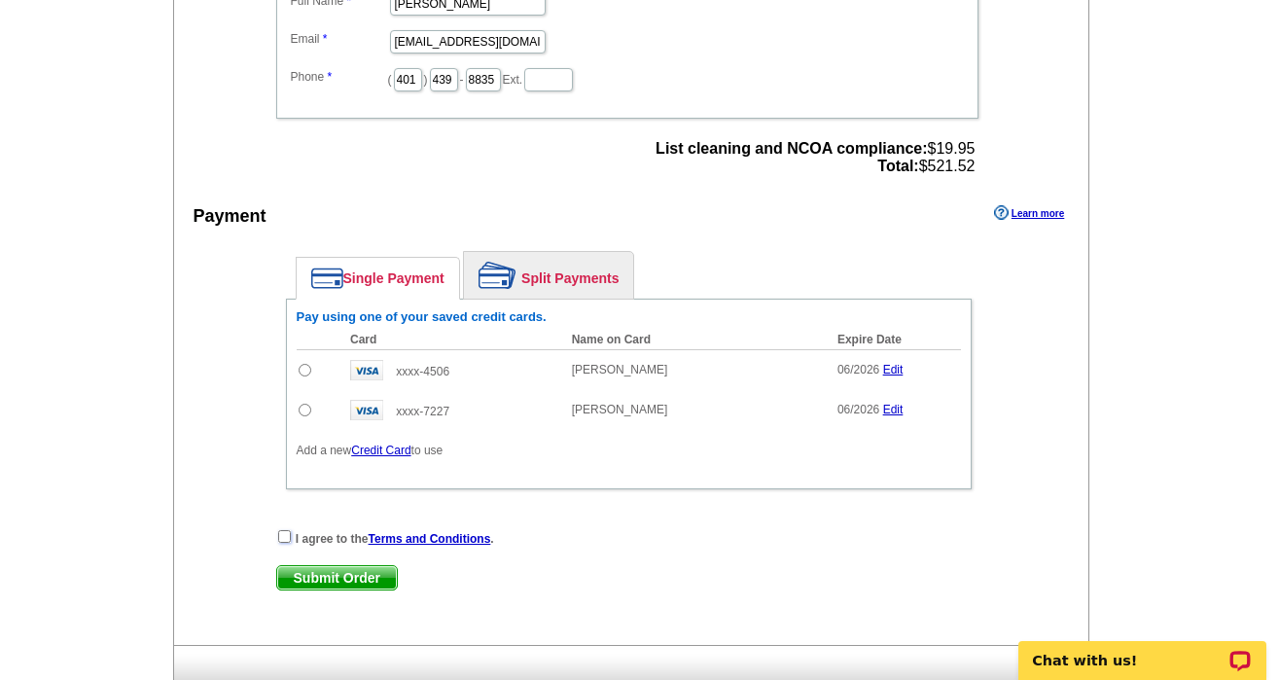
click at [281, 537] on input "checkbox" at bounding box center [284, 536] width 13 height 13
checkbox input "true"
click at [303, 368] on input "radio" at bounding box center [305, 370] width 13 height 13
radio input "true"
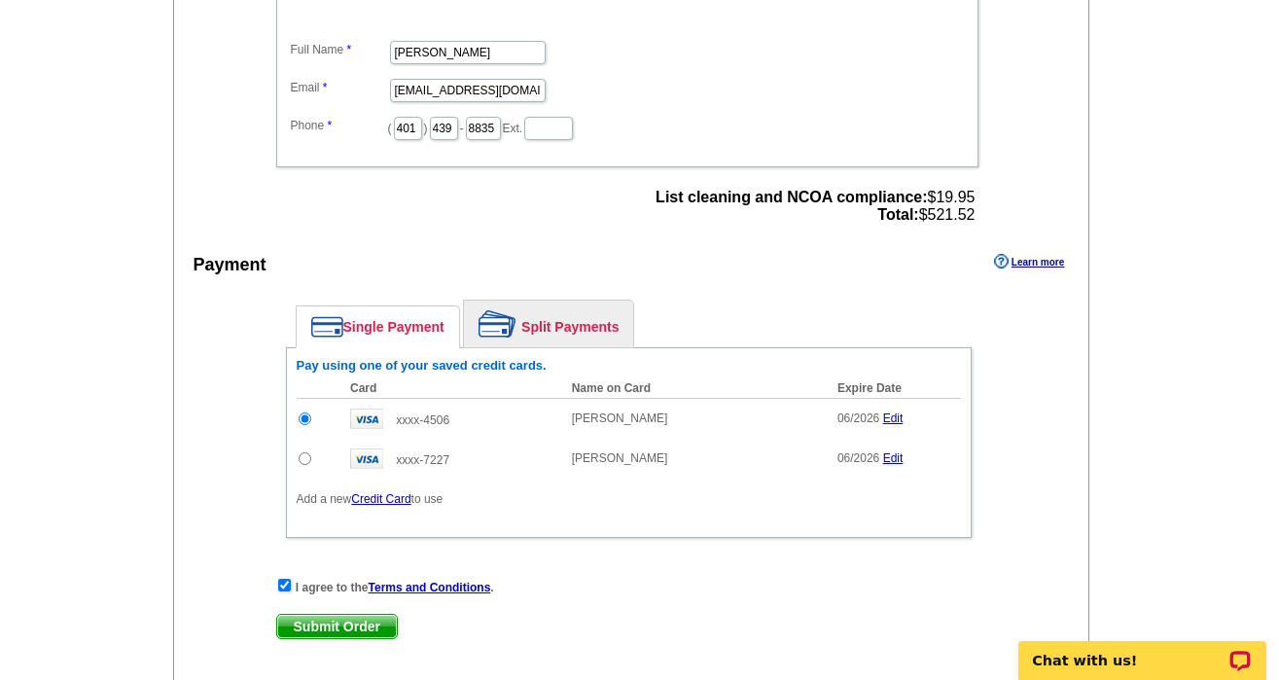
scroll to position [743, 0]
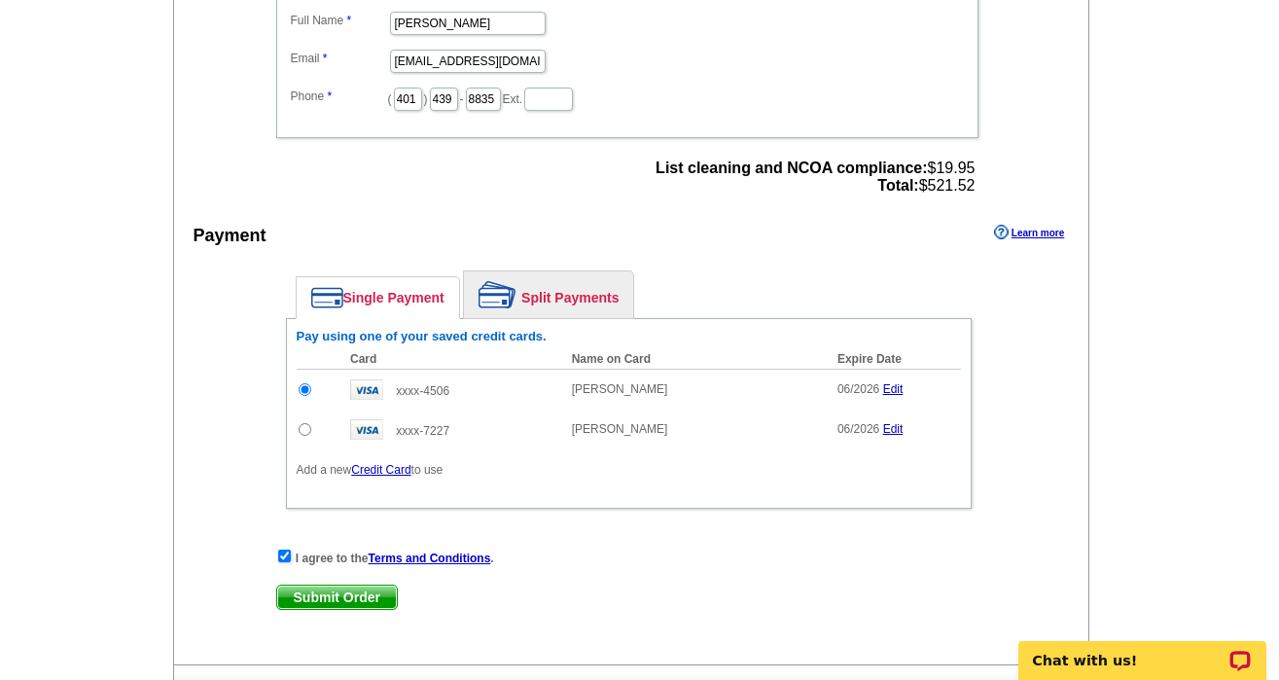
click at [340, 599] on span "Submit Order" at bounding box center [337, 597] width 120 height 23
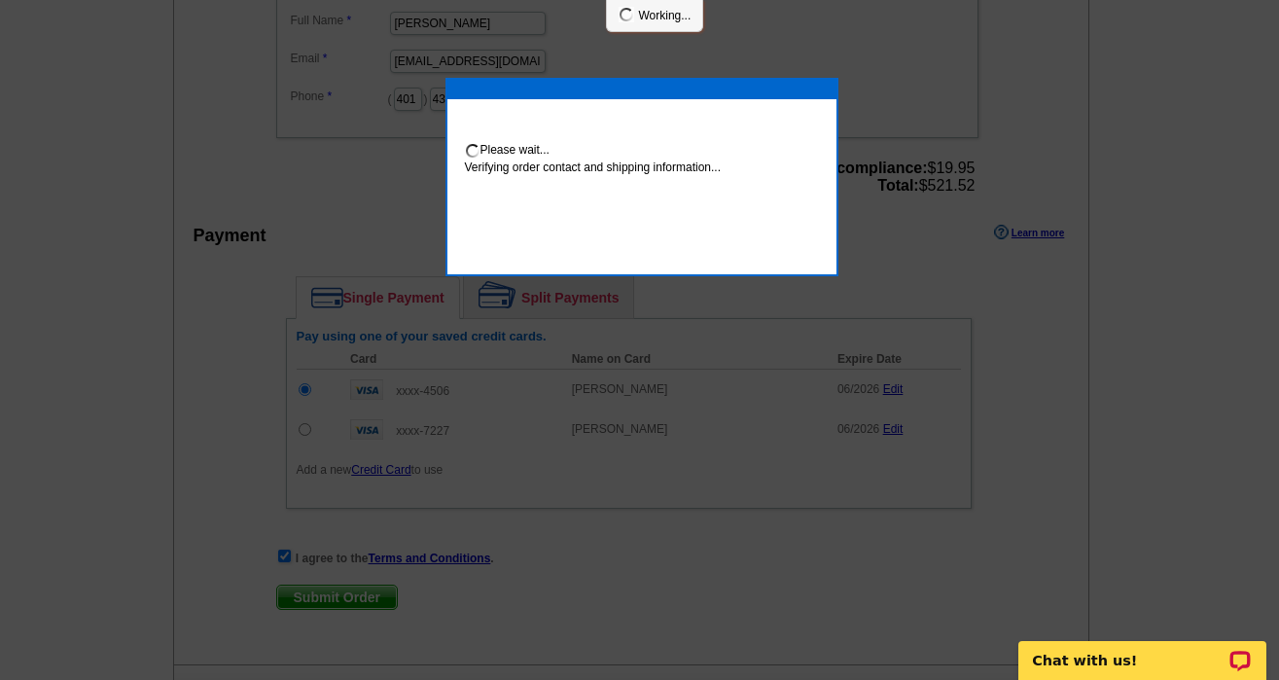
scroll to position [735, 0]
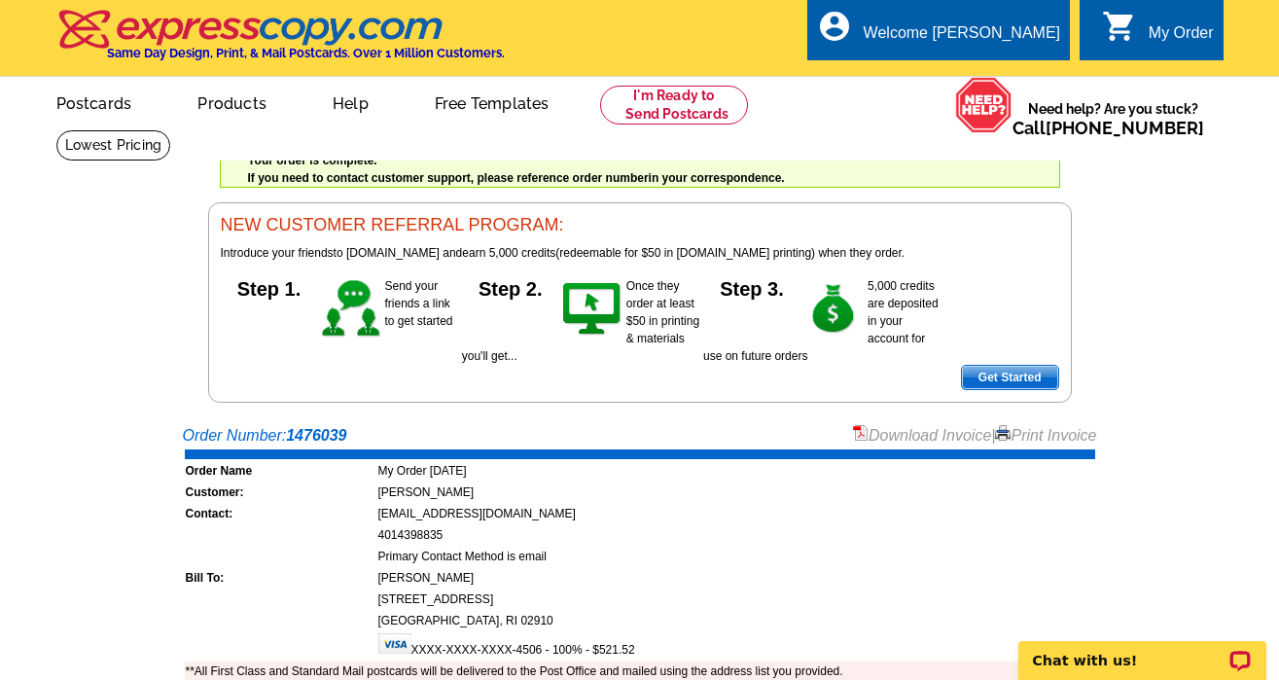
click at [1134, 33] on icon "shopping_cart" at bounding box center [1119, 26] width 35 height 35
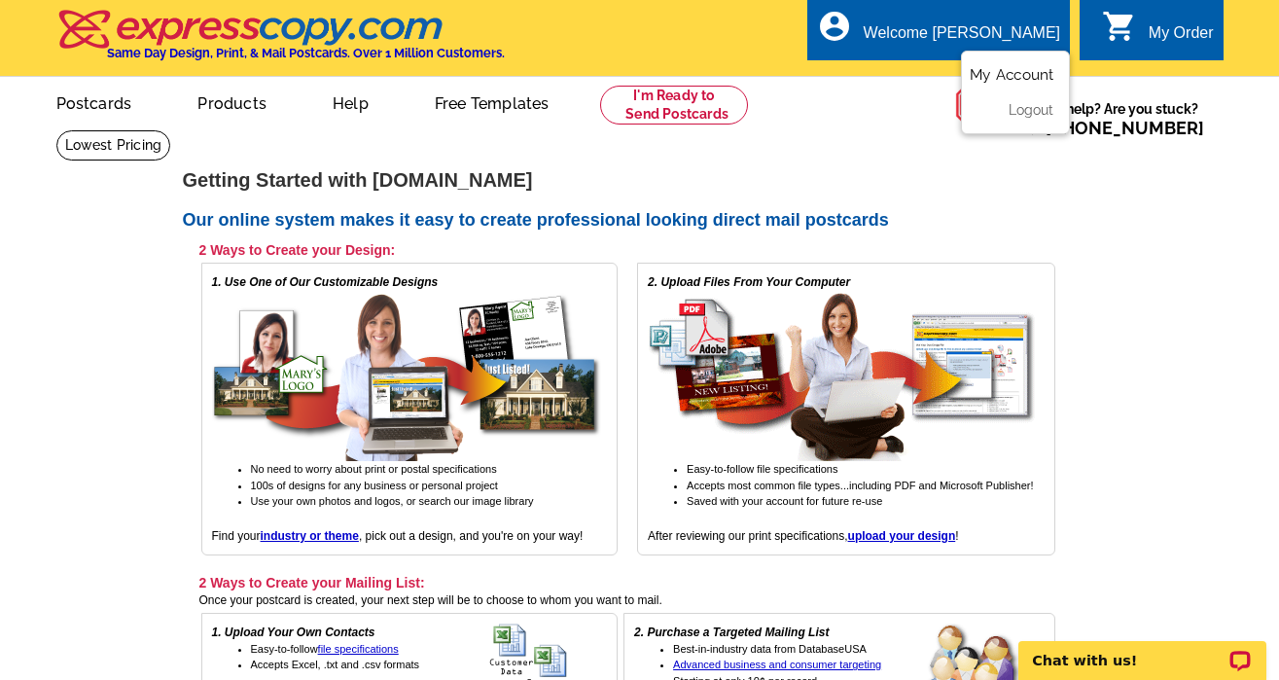
click at [997, 81] on link "My Account" at bounding box center [1012, 75] width 84 height 18
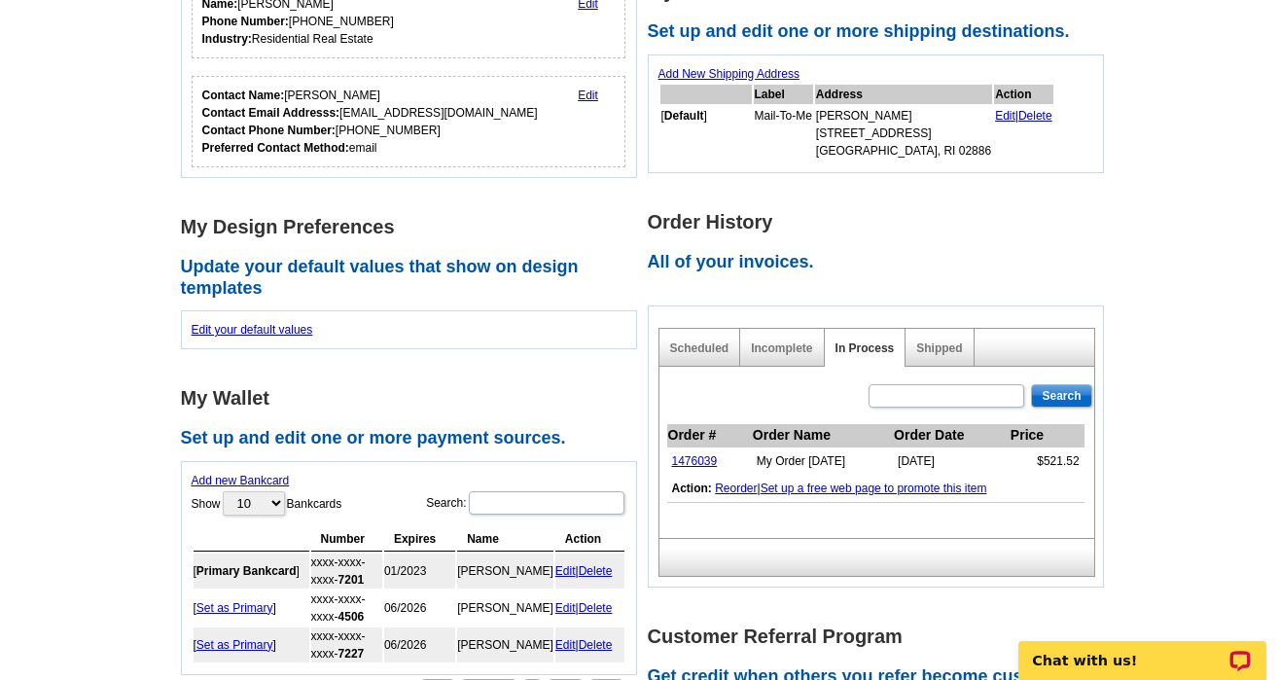
scroll to position [362, 0]
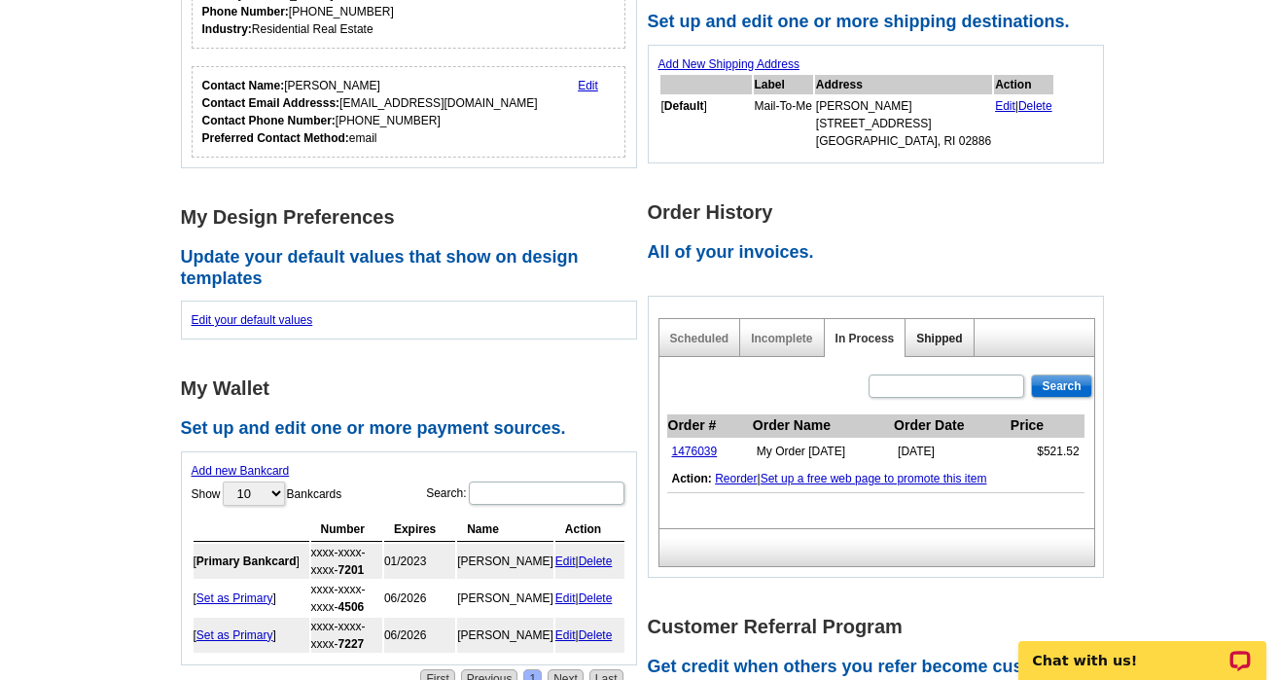
click at [935, 332] on link "Shipped" at bounding box center [939, 339] width 46 height 14
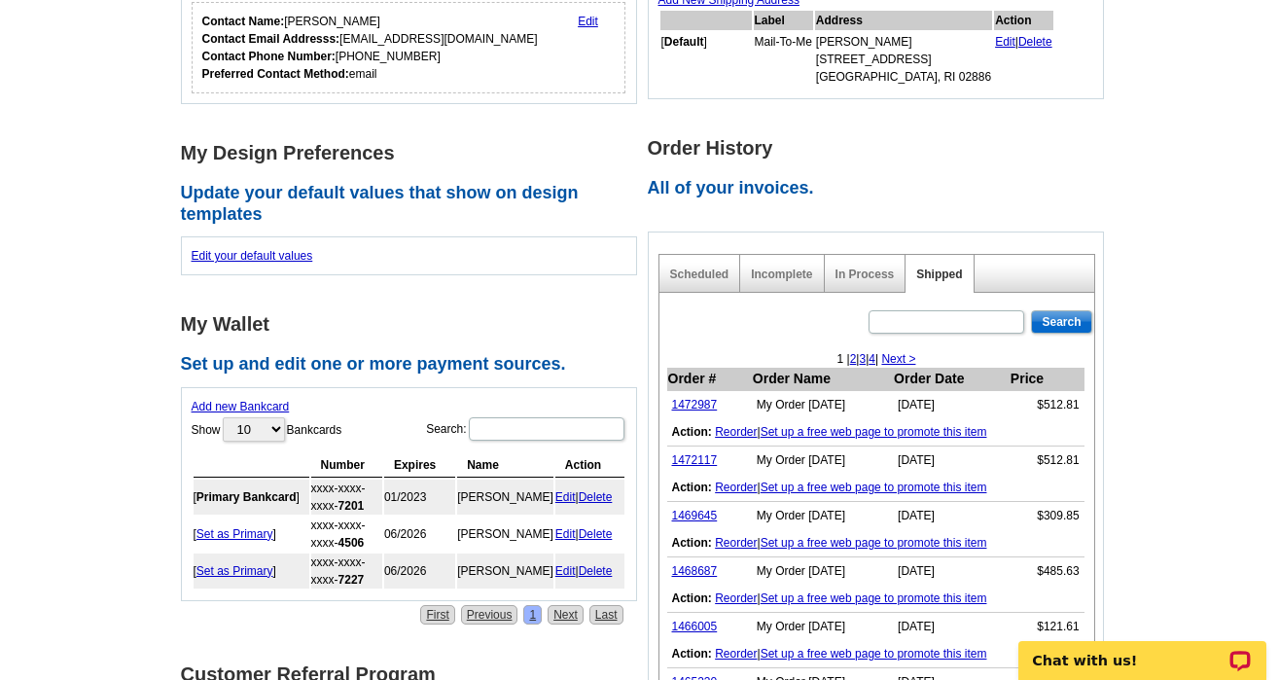
scroll to position [471, 0]
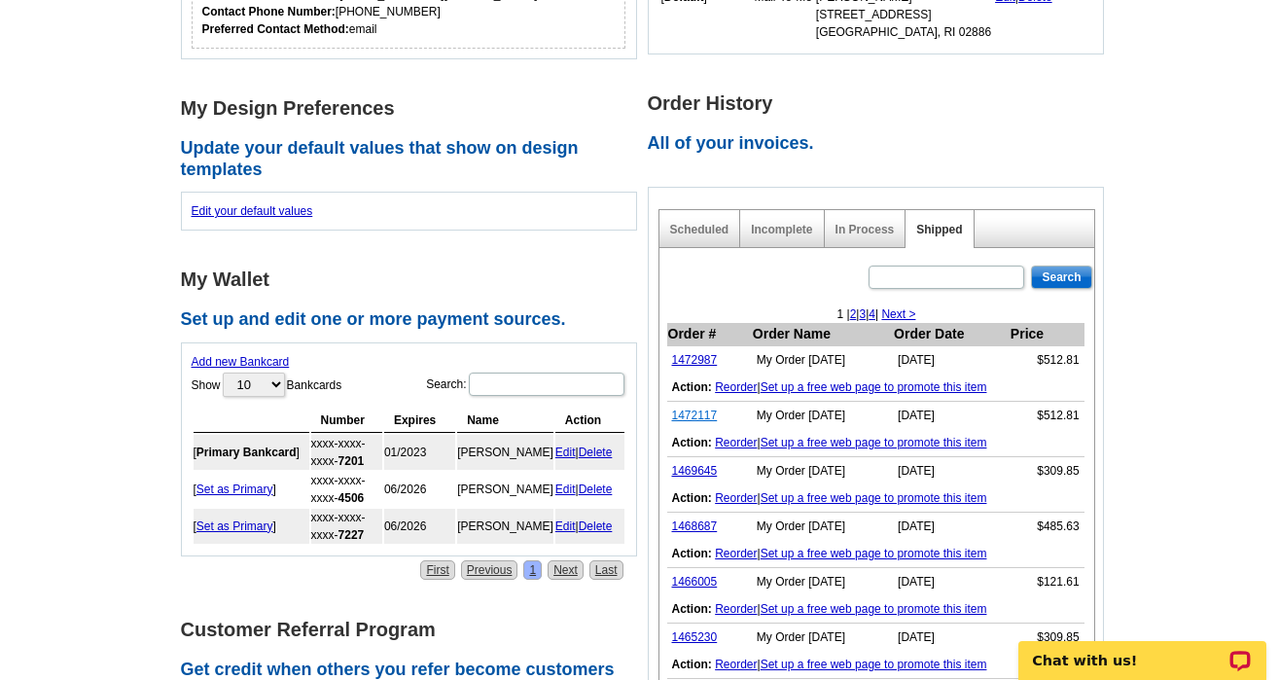
click at [702, 412] on link "1472117" at bounding box center [695, 416] width 46 height 14
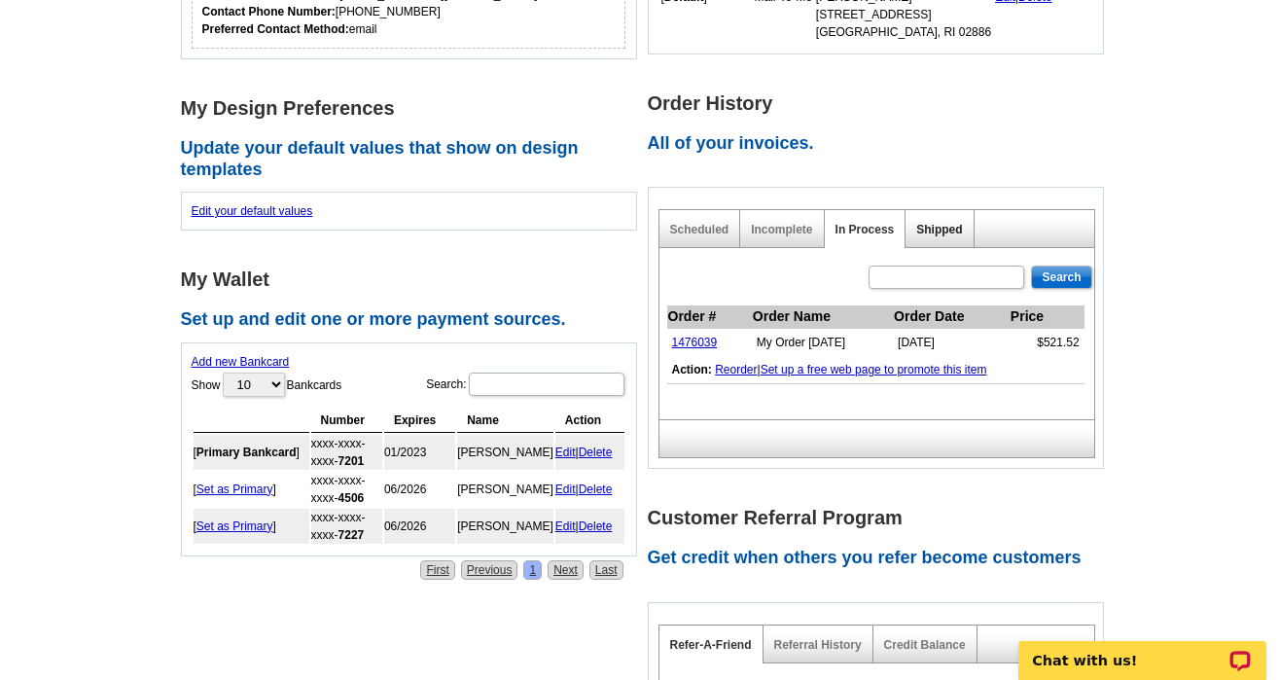
click at [932, 227] on link "Shipped" at bounding box center [939, 230] width 46 height 14
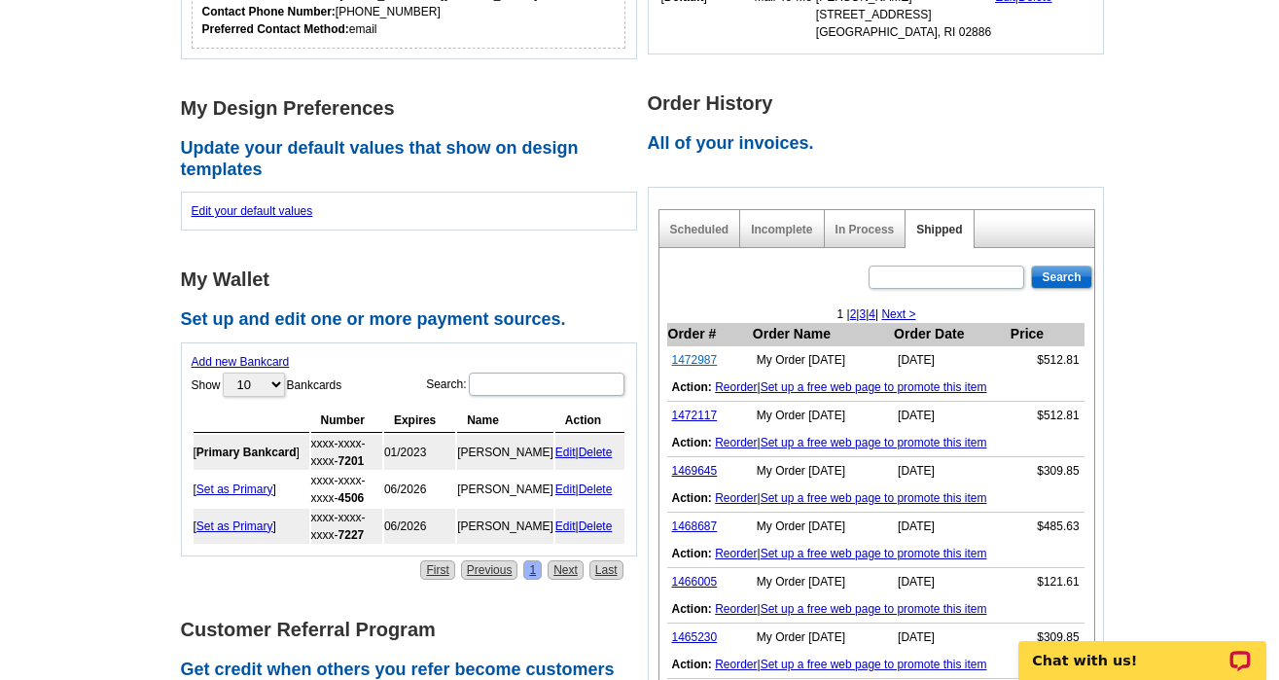
click at [688, 358] on link "1472987" at bounding box center [695, 360] width 46 height 14
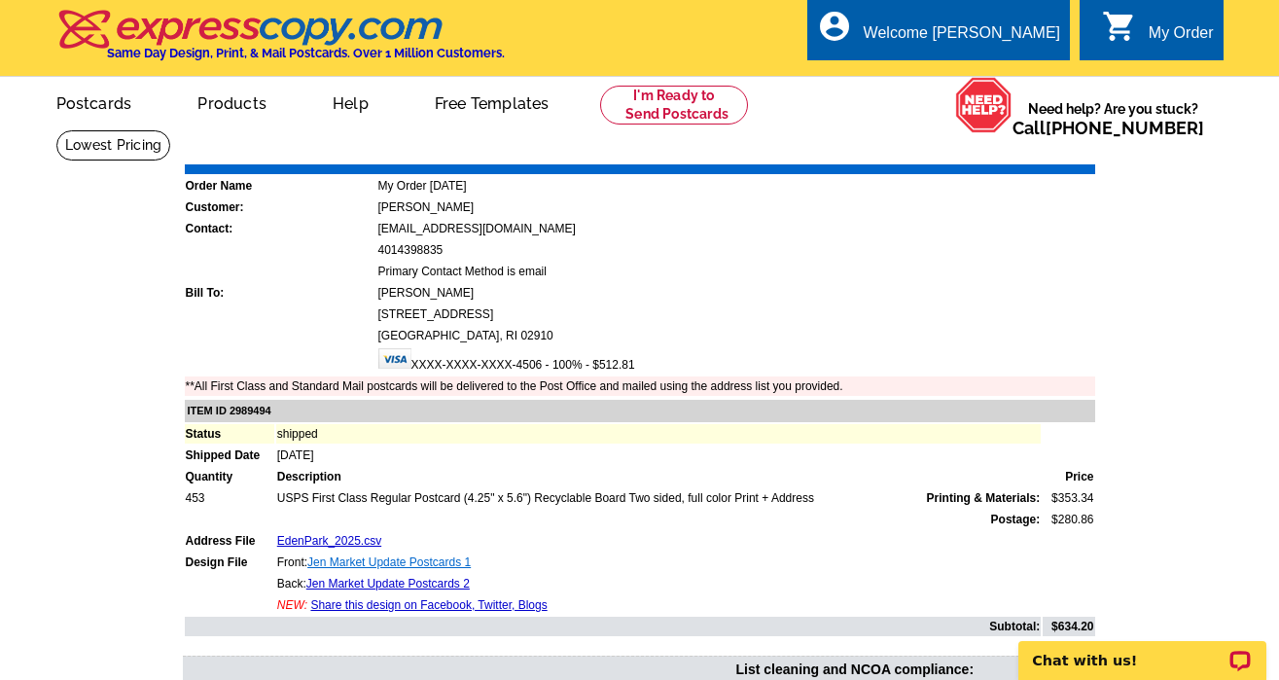
click at [440, 560] on link "Jen Market Update Postcards 1" at bounding box center [388, 562] width 163 height 14
click at [175, 42] on img at bounding box center [251, 29] width 390 height 41
